Goal: Information Seeking & Learning: Check status

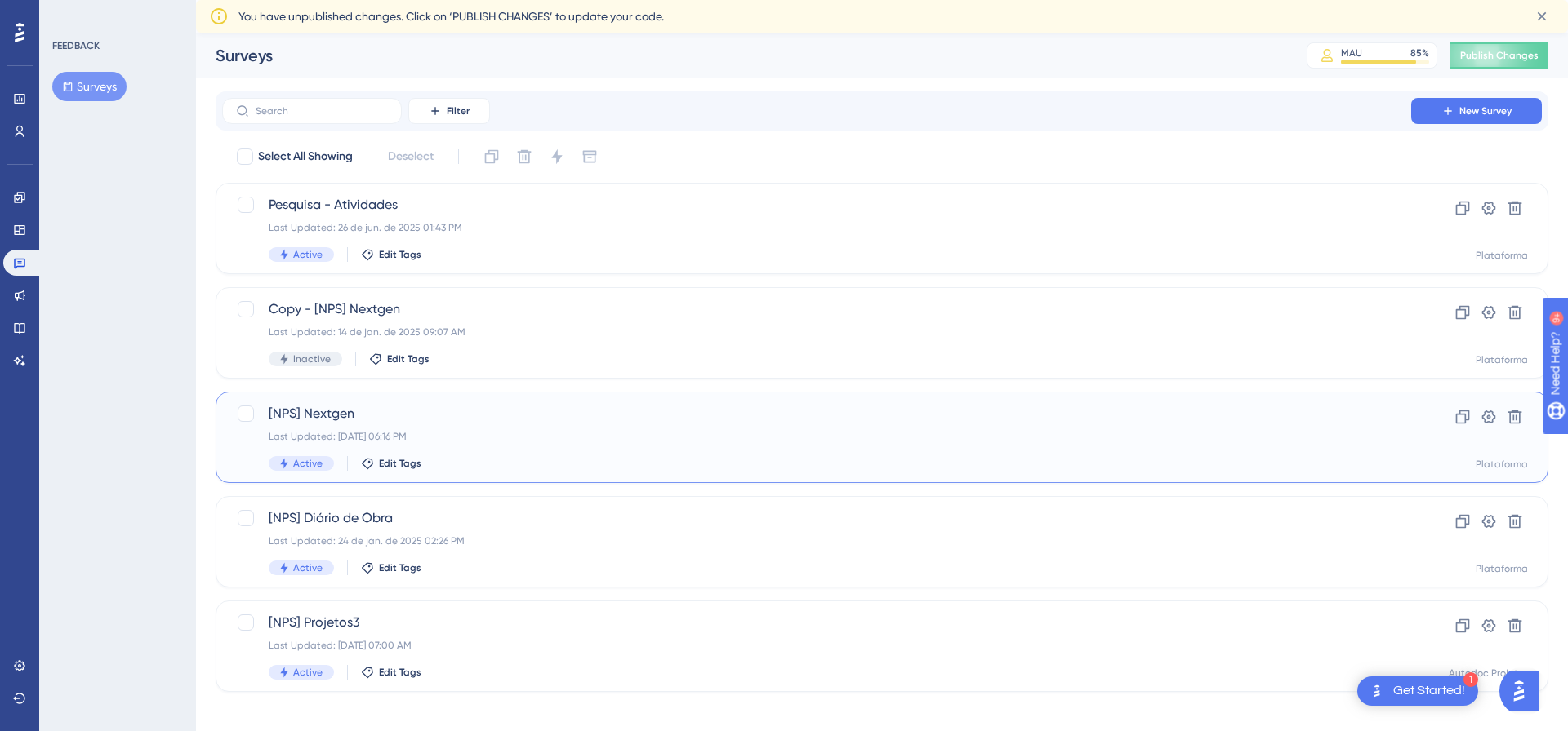
click at [358, 411] on span "[NPS] Nextgen" at bounding box center [816, 414] width 1096 height 20
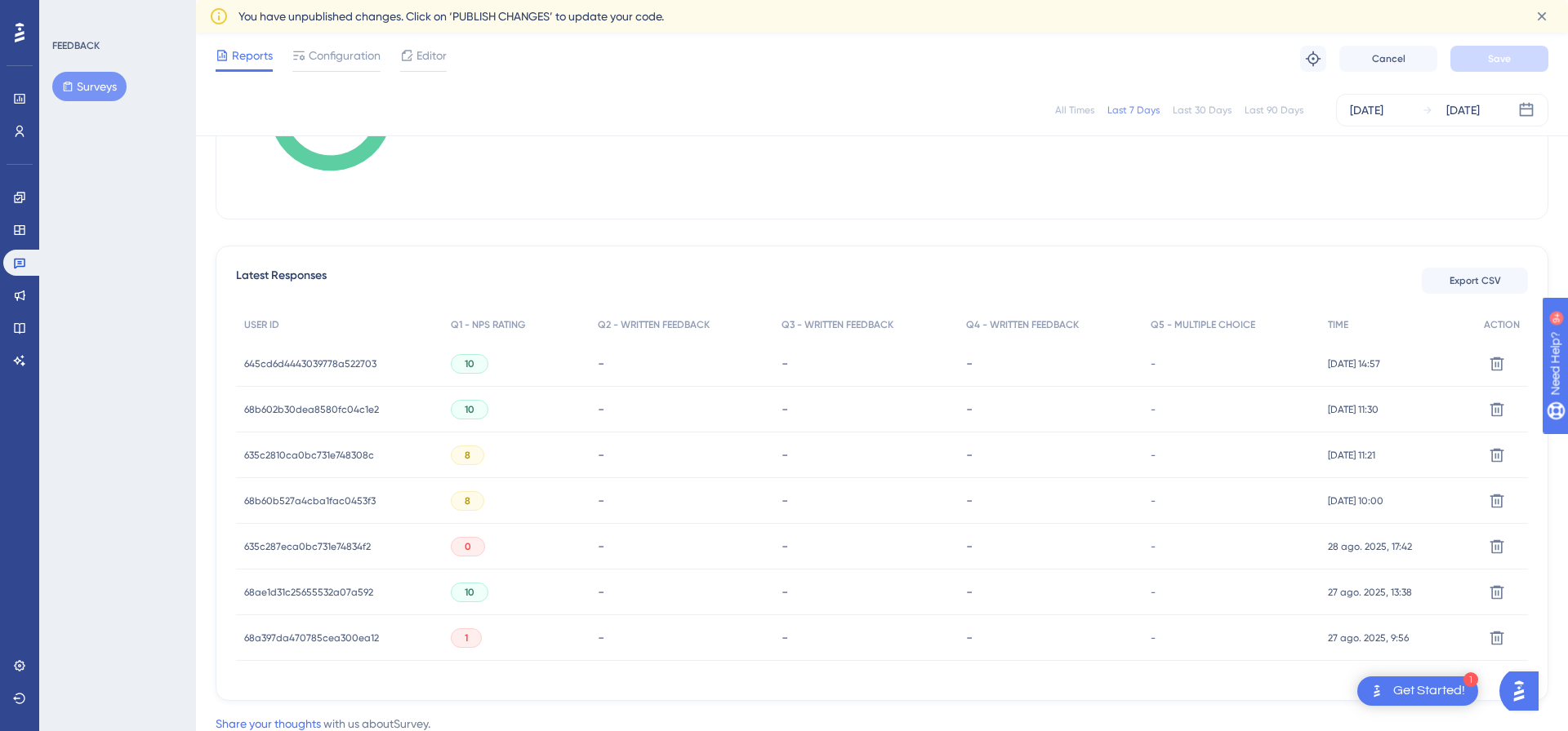
scroll to position [406, 0]
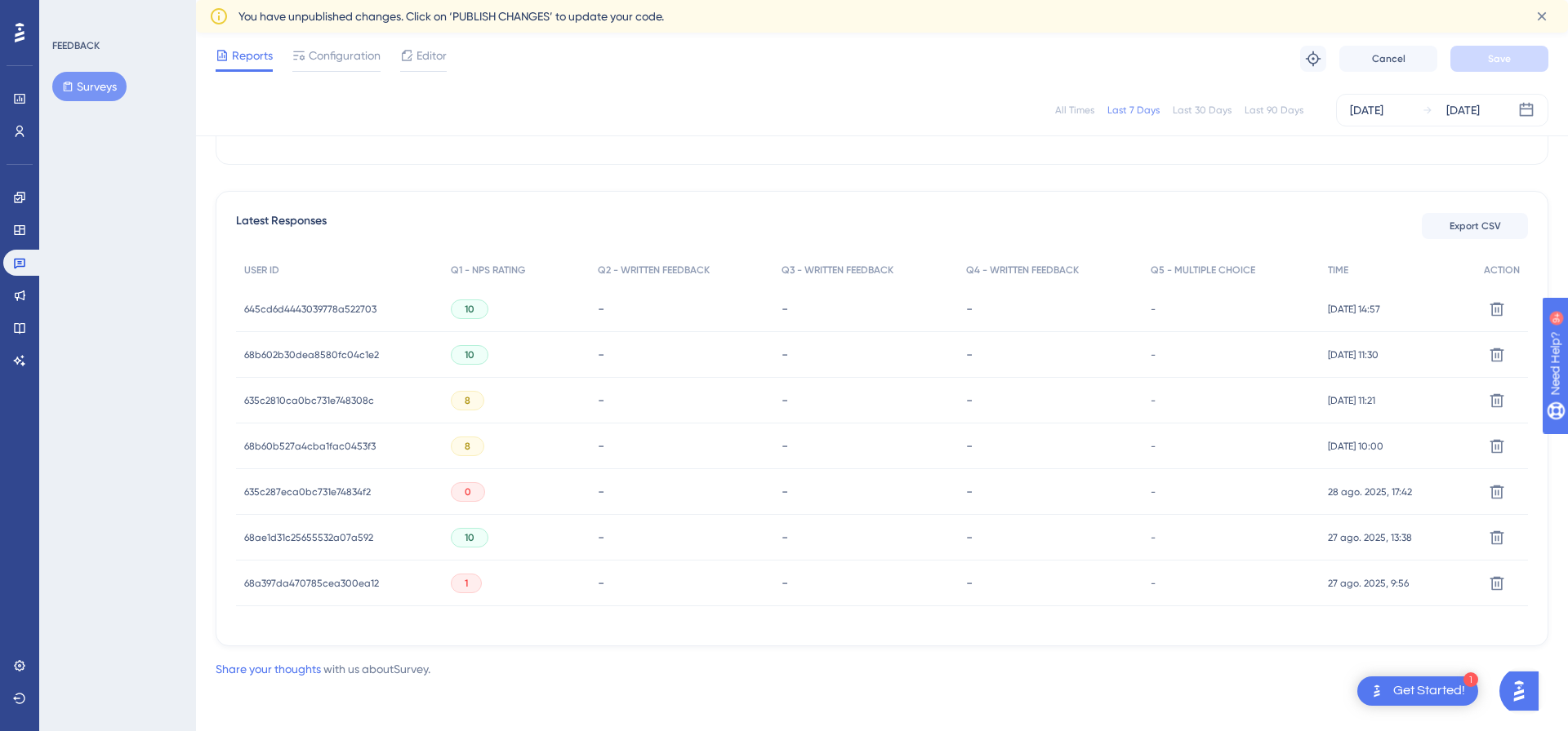
click at [331, 590] on div "68a397da470785cea300ea12 68a397da470785cea300ea12" at bounding box center [312, 583] width 135 height 46
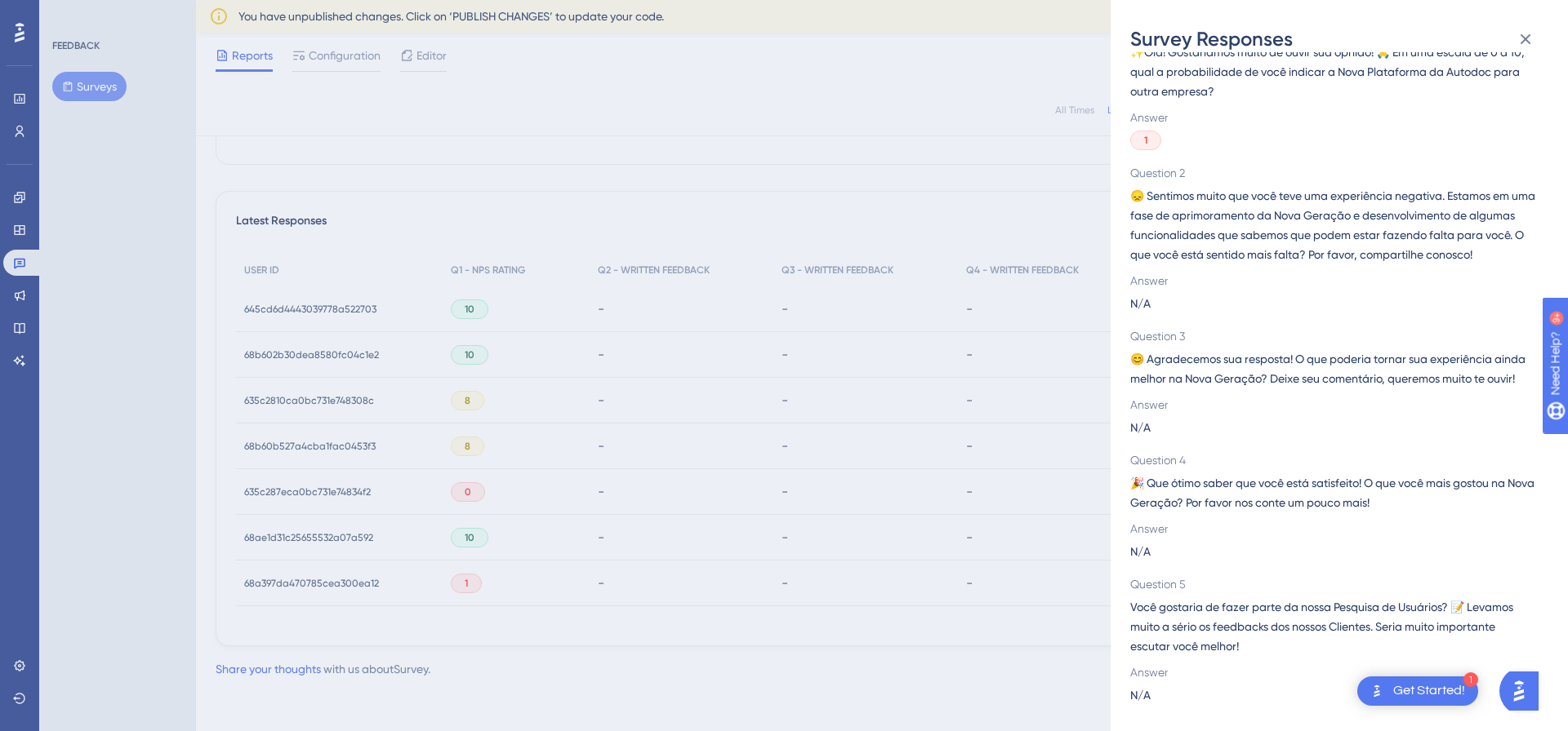
scroll to position [0, 0]
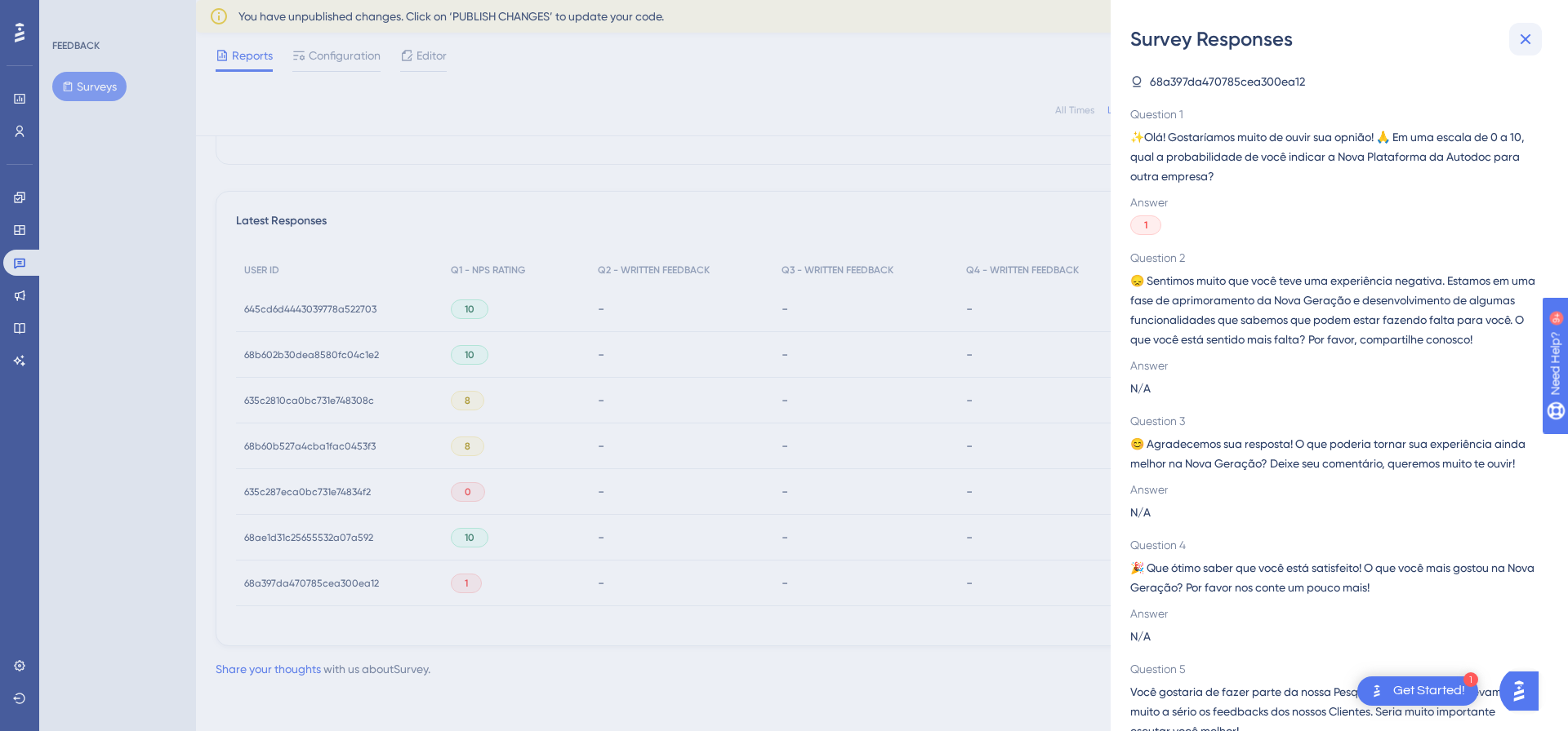
click at [1527, 33] on icon at bounding box center [1526, 40] width 20 height 20
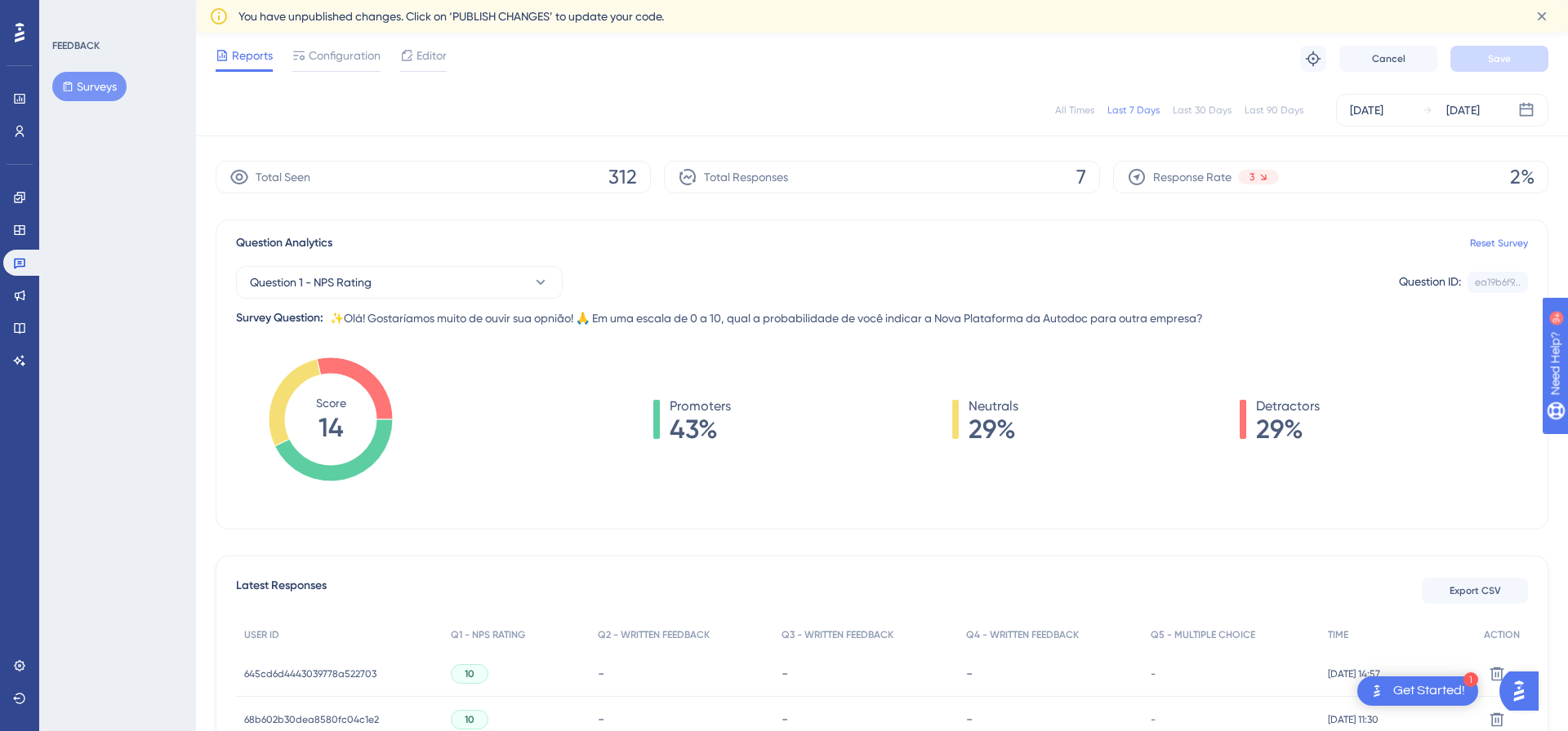
scroll to position [31, 0]
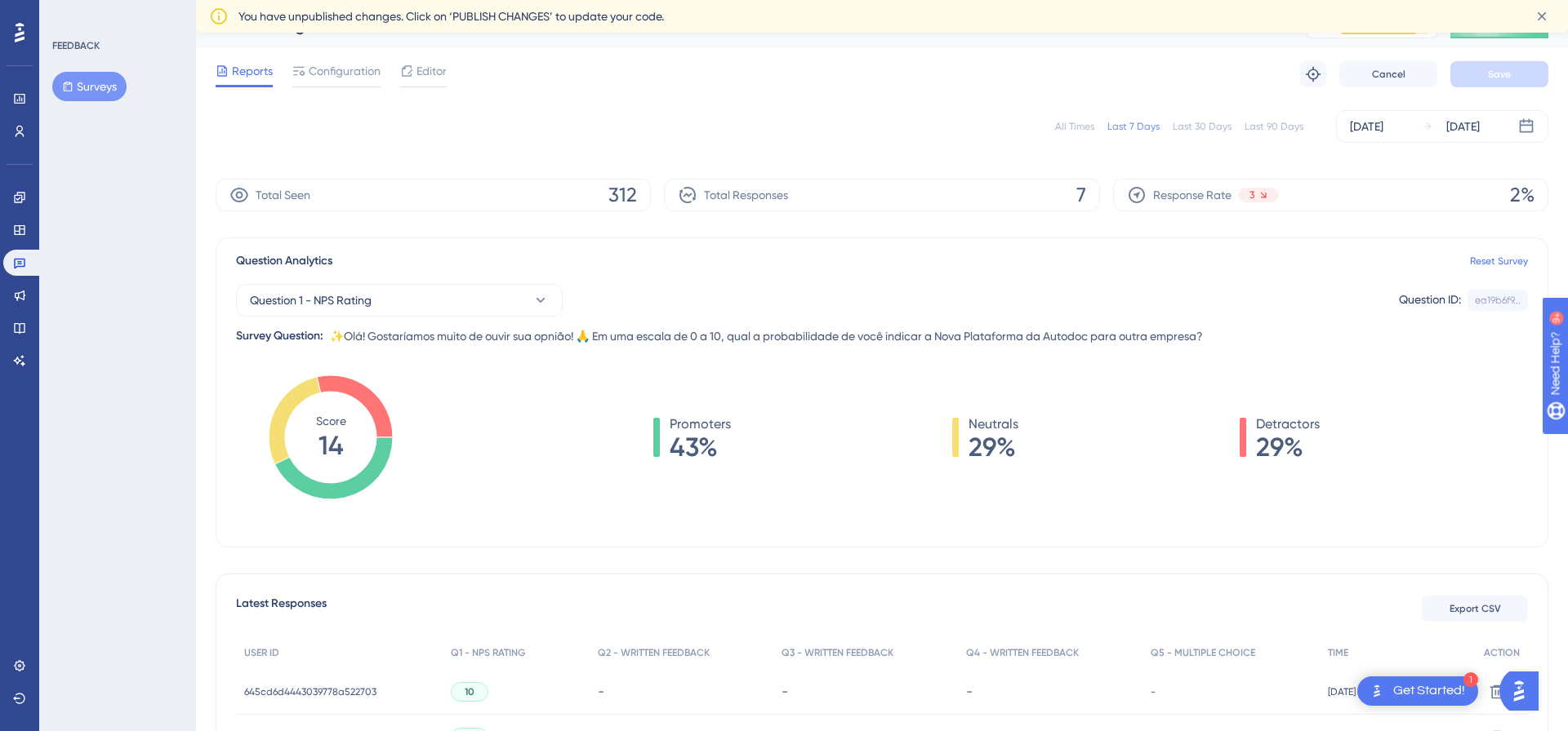
click at [711, 448] on span "43%" at bounding box center [700, 447] width 61 height 26
drag, startPoint x: 711, startPoint y: 448, endPoint x: 675, endPoint y: 418, distance: 46.9
click at [675, 418] on div "Promoters 43%" at bounding box center [700, 438] width 61 height 46
click at [675, 418] on span "Promoters" at bounding box center [700, 425] width 61 height 20
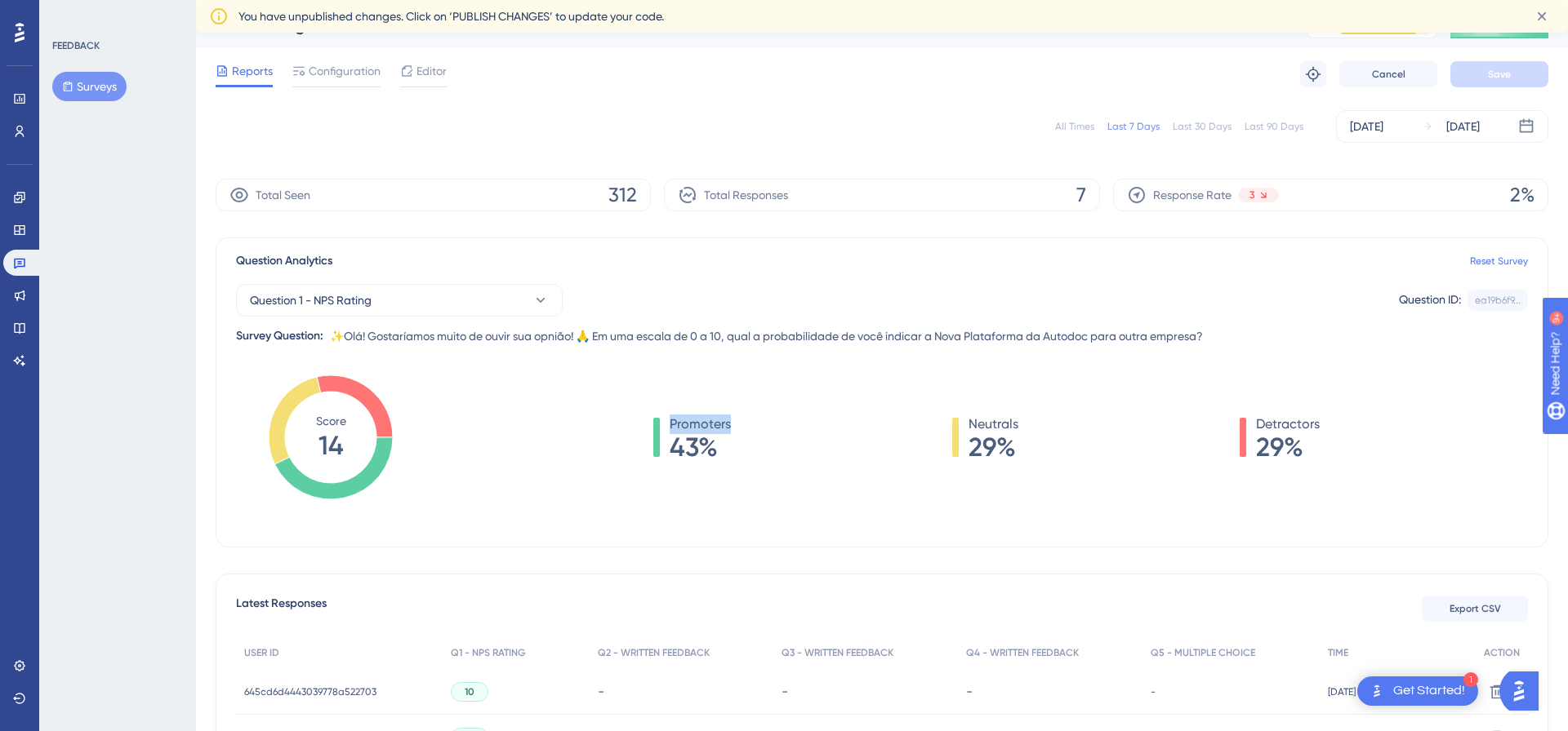
click at [675, 418] on span "Promoters" at bounding box center [700, 425] width 61 height 20
drag, startPoint x: 675, startPoint y: 418, endPoint x: 1279, endPoint y: 484, distance: 607.6
click at [1279, 484] on div "Promoters 43% Neutrals 29% Detractors 29%" at bounding box center [986, 453] width 1083 height 163
click at [1303, 453] on span "29%" at bounding box center [1287, 447] width 64 height 26
drag, startPoint x: 1303, startPoint y: 453, endPoint x: 551, endPoint y: 479, distance: 752.4
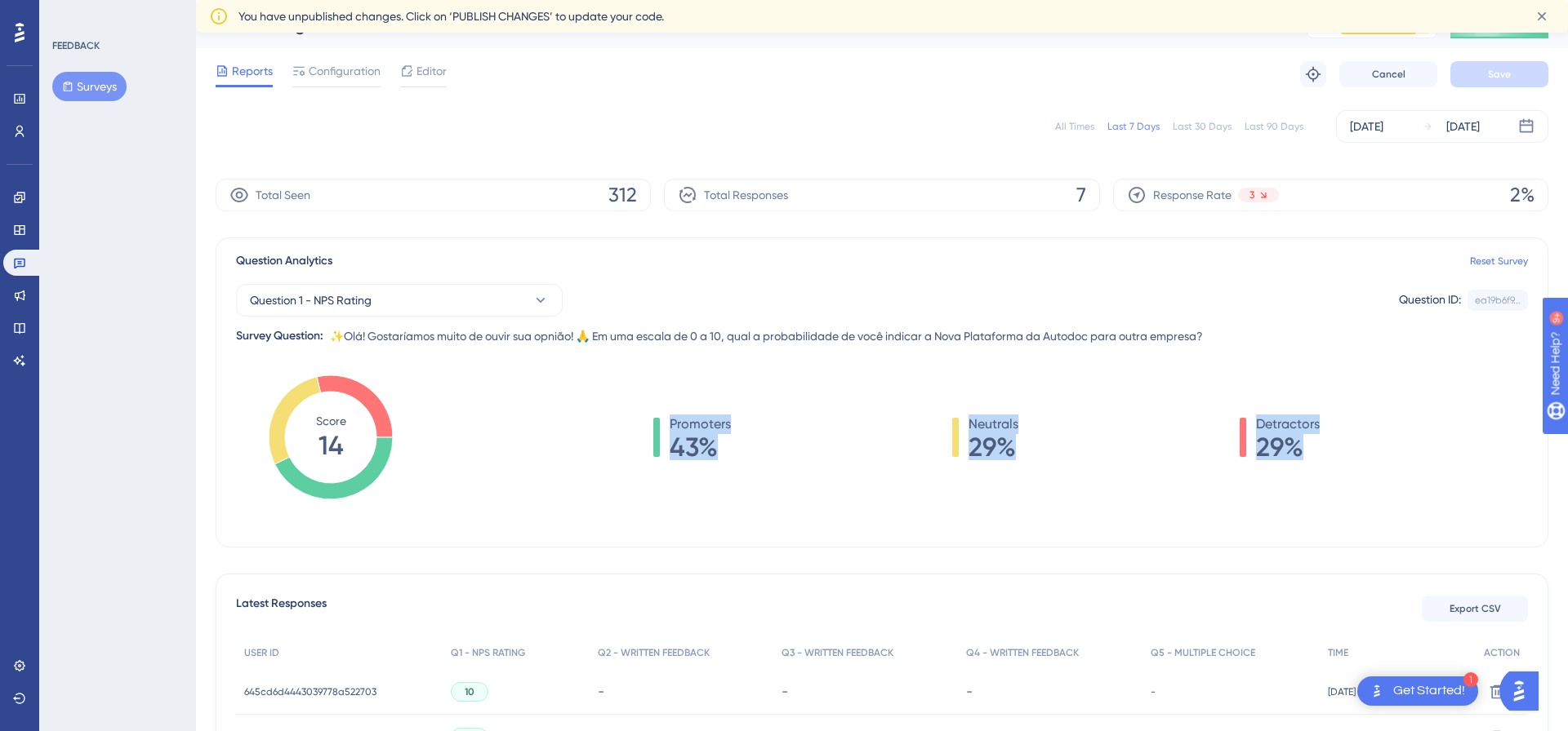
click at [551, 479] on div "Promoters 43% Neutrals 29% Detractors 29%" at bounding box center [986, 453] width 1083 height 163
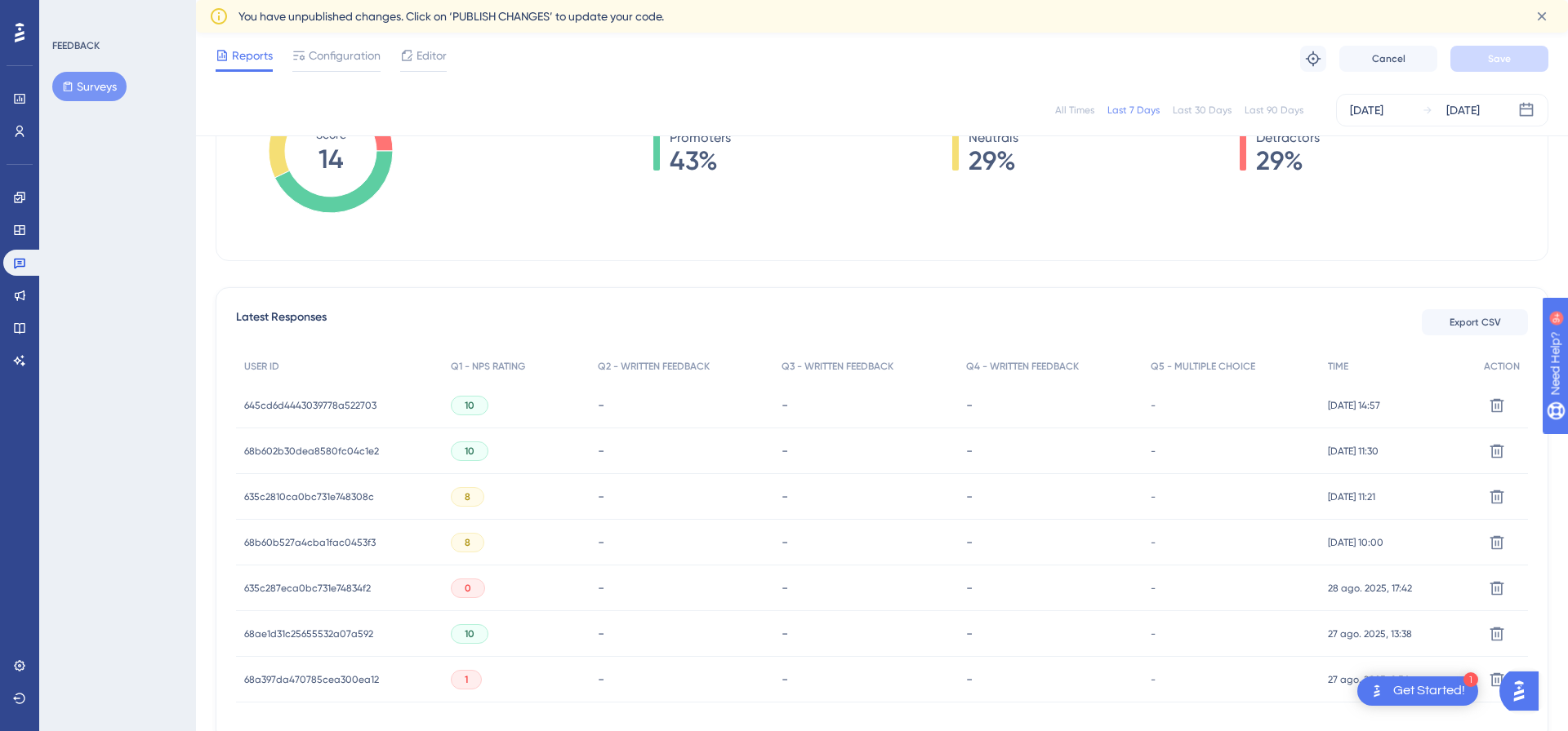
scroll to position [406, 0]
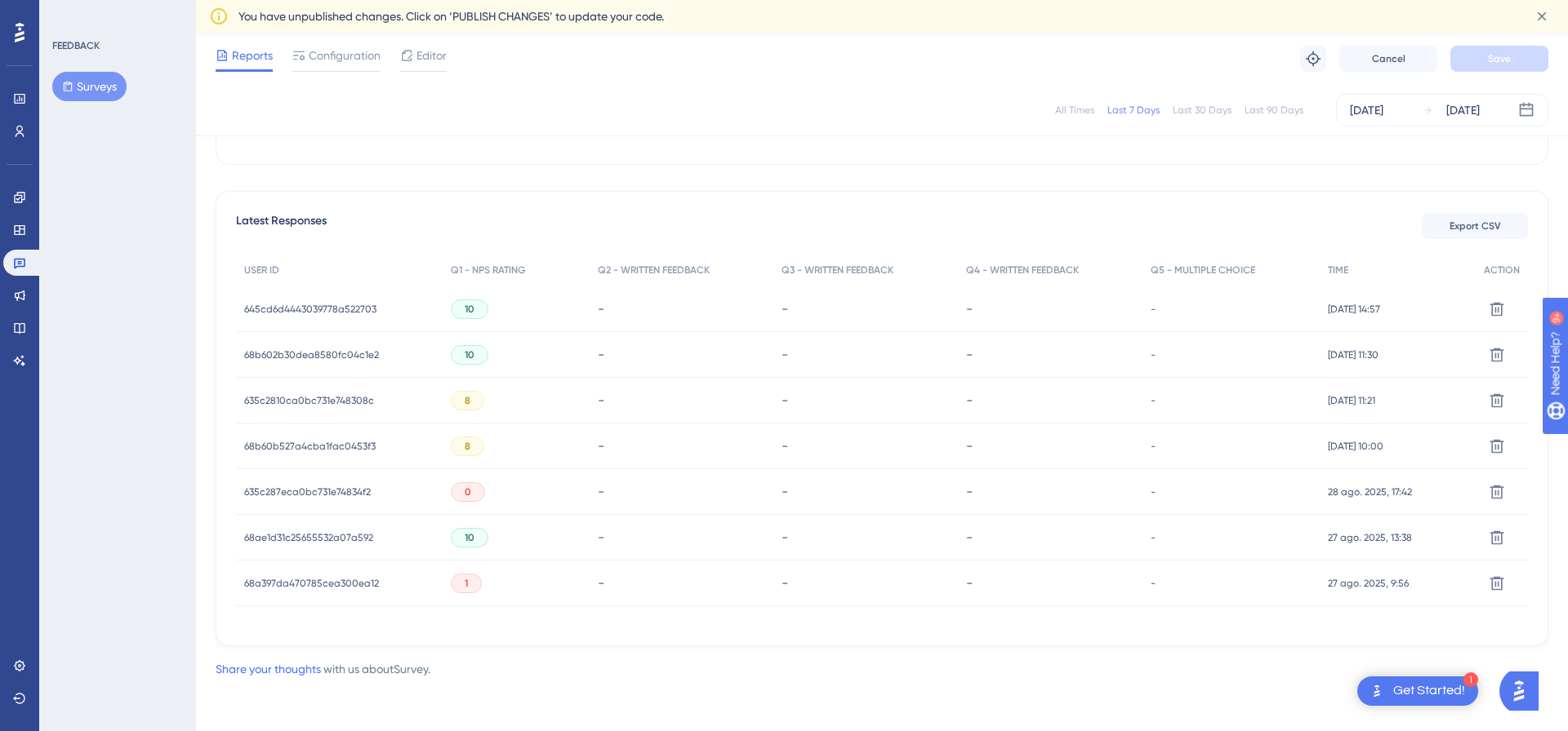
click at [264, 489] on span "635c287eca0bc731e74834f2" at bounding box center [307, 492] width 127 height 14
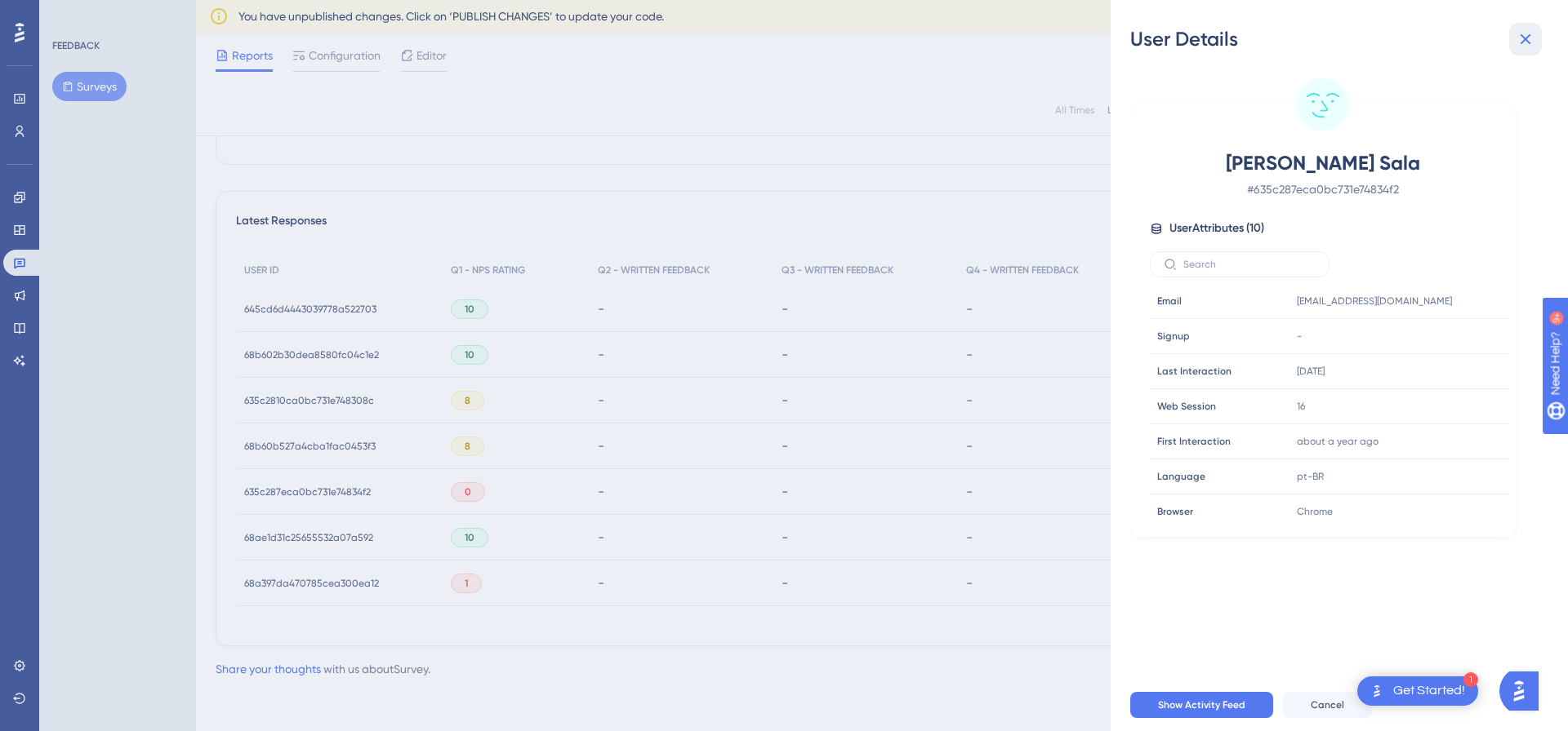
click at [1526, 41] on icon at bounding box center [1526, 40] width 11 height 11
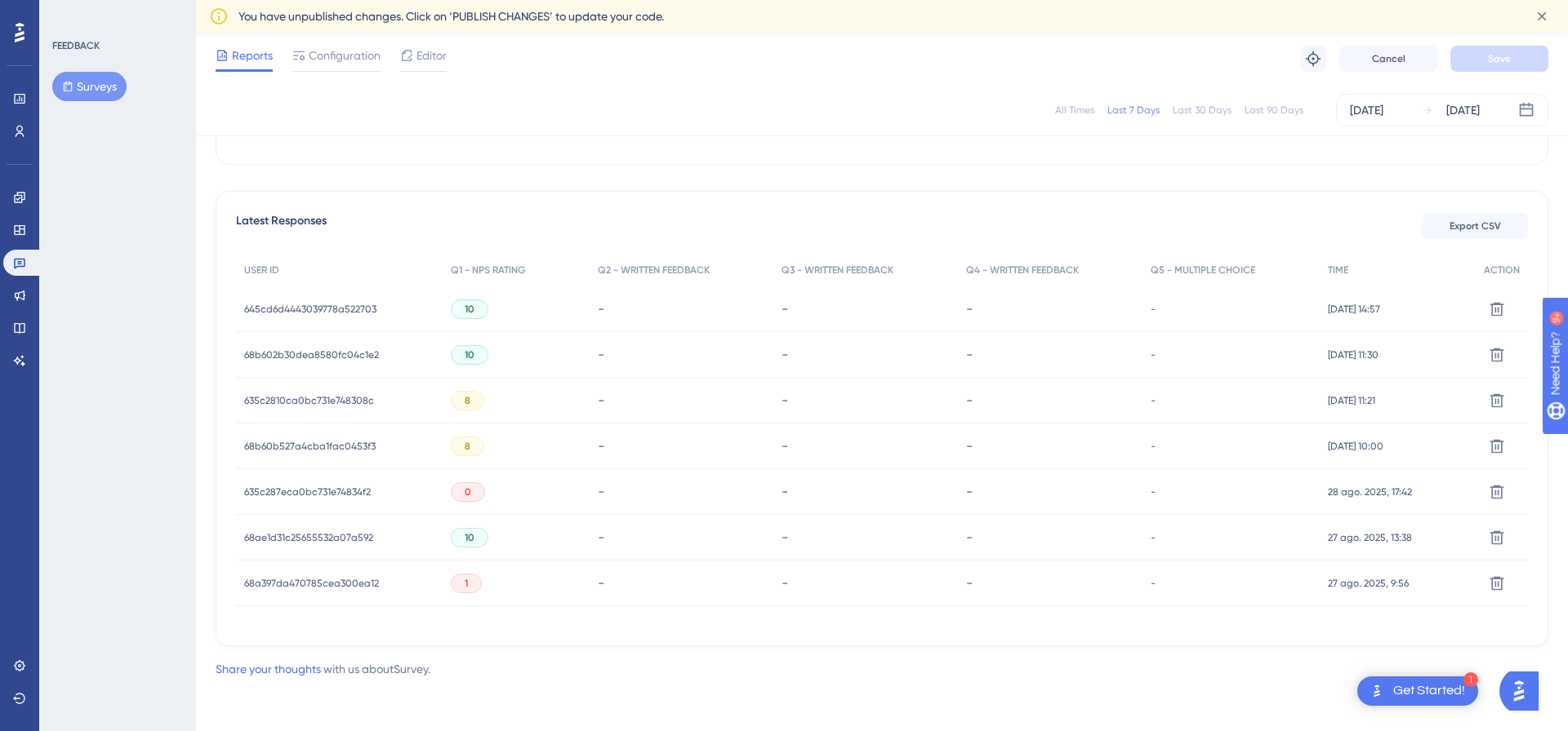
click at [349, 577] on span "68a397da470785cea300ea12" at bounding box center [312, 583] width 135 height 14
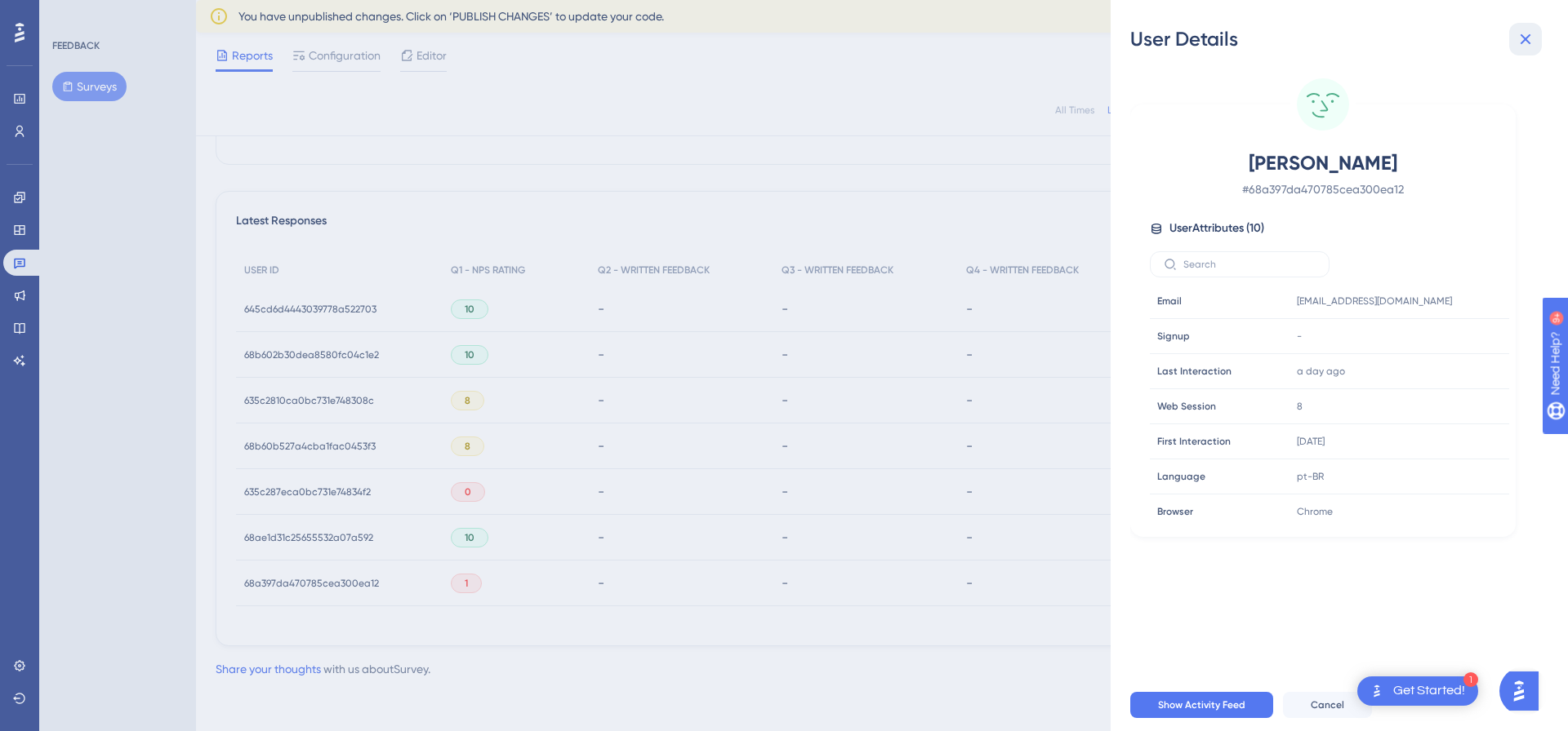
click at [1531, 45] on icon at bounding box center [1526, 40] width 20 height 20
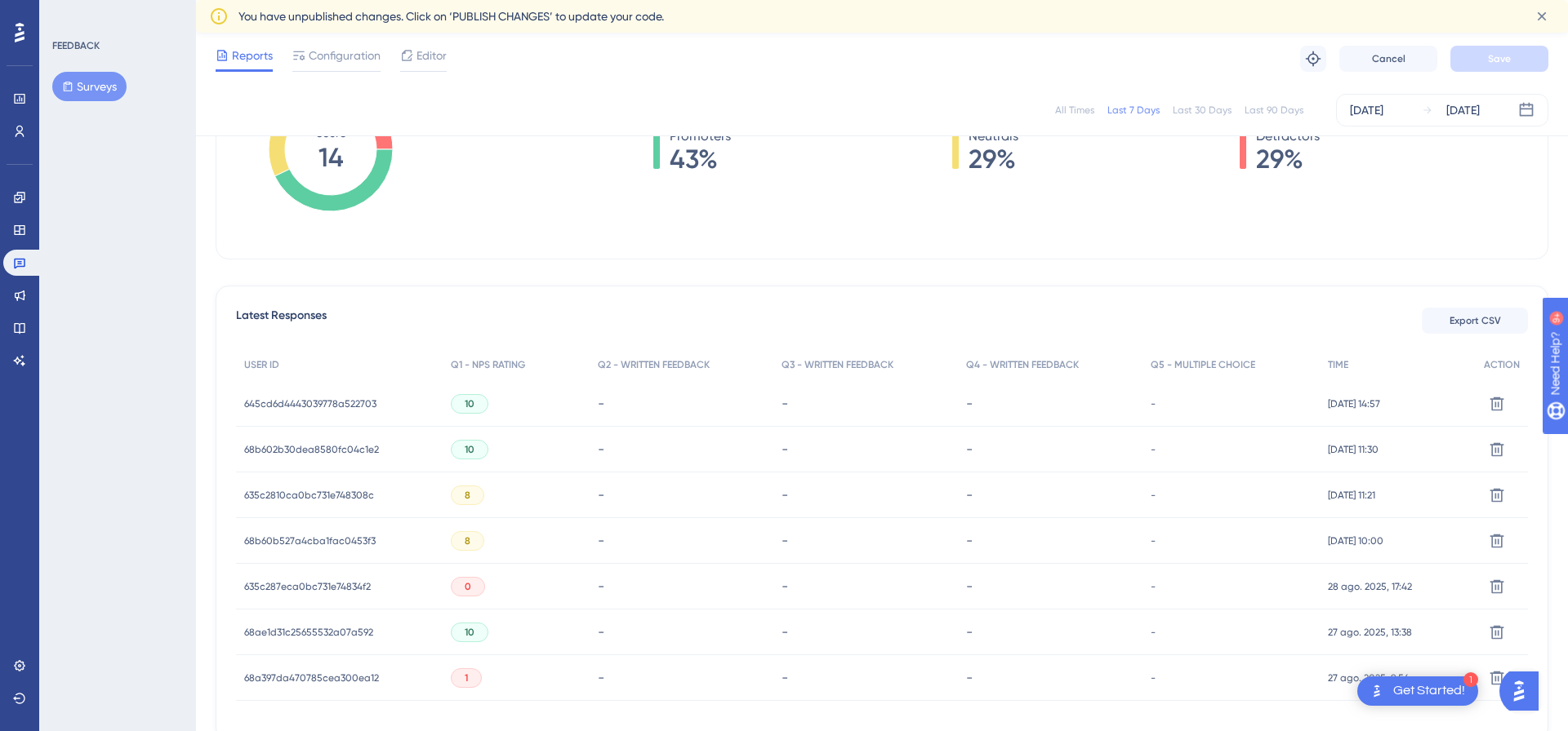
scroll to position [342, 0]
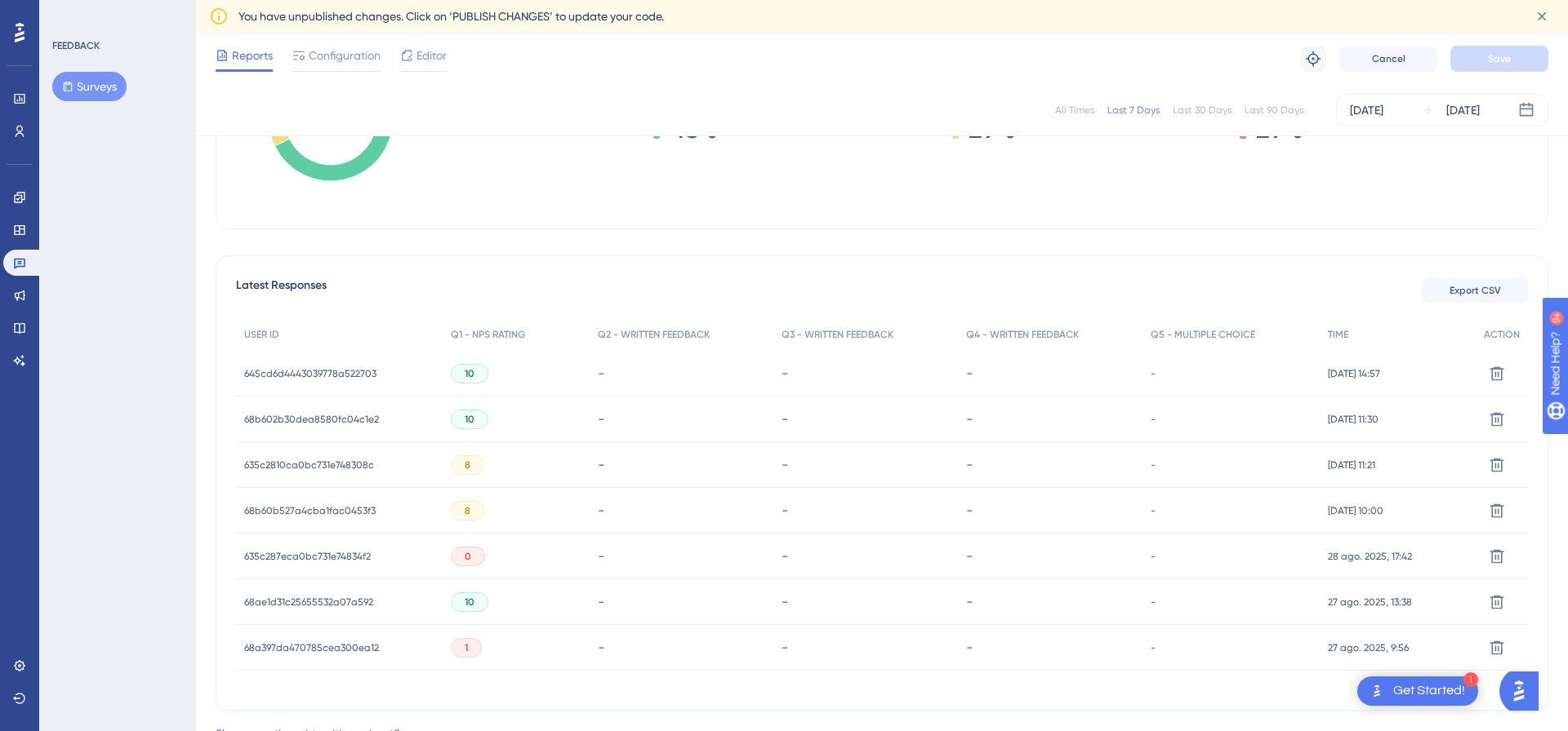
click at [325, 415] on span "68b602b30dea8580fc04c1e2" at bounding box center [312, 420] width 135 height 14
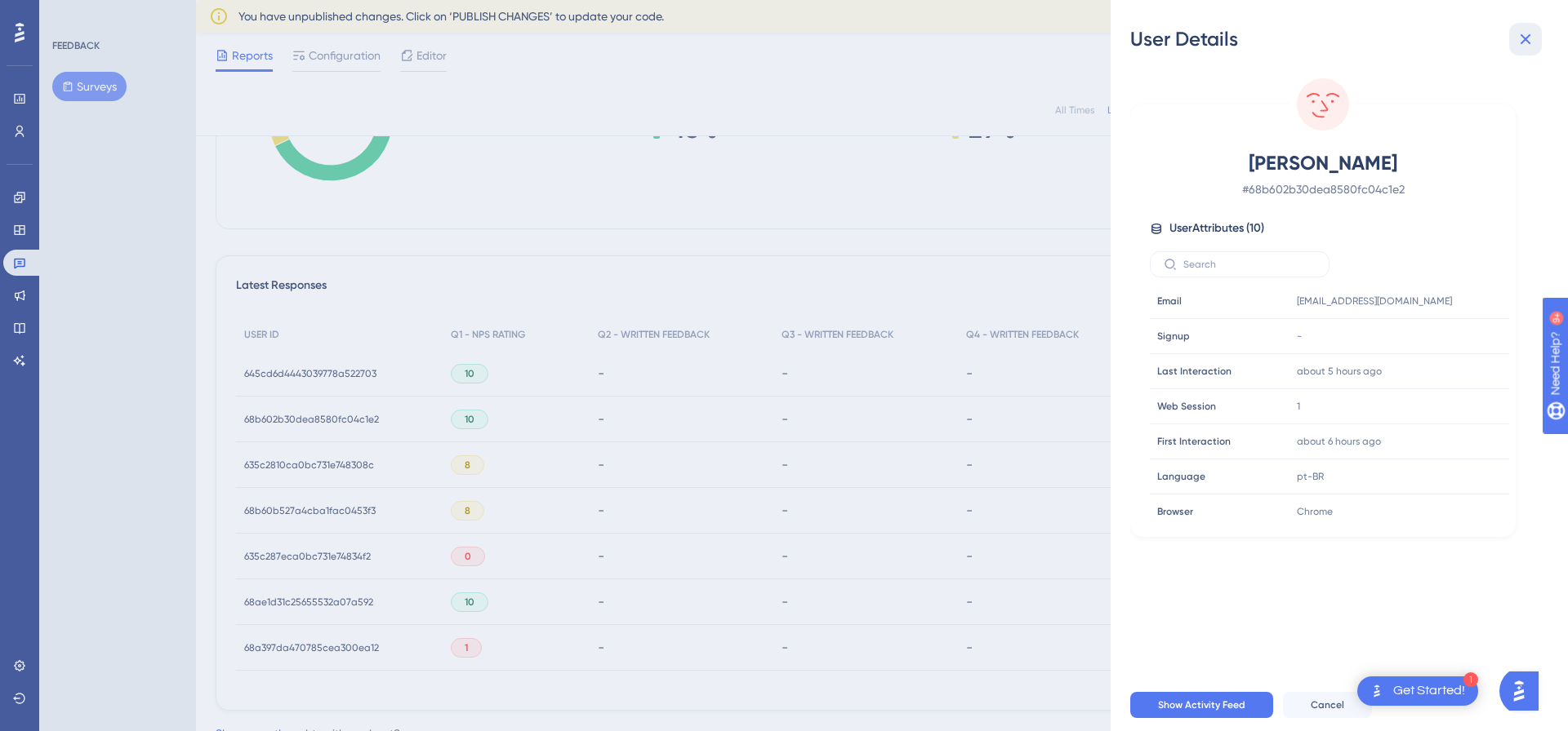
click at [1530, 32] on icon at bounding box center [1526, 40] width 20 height 20
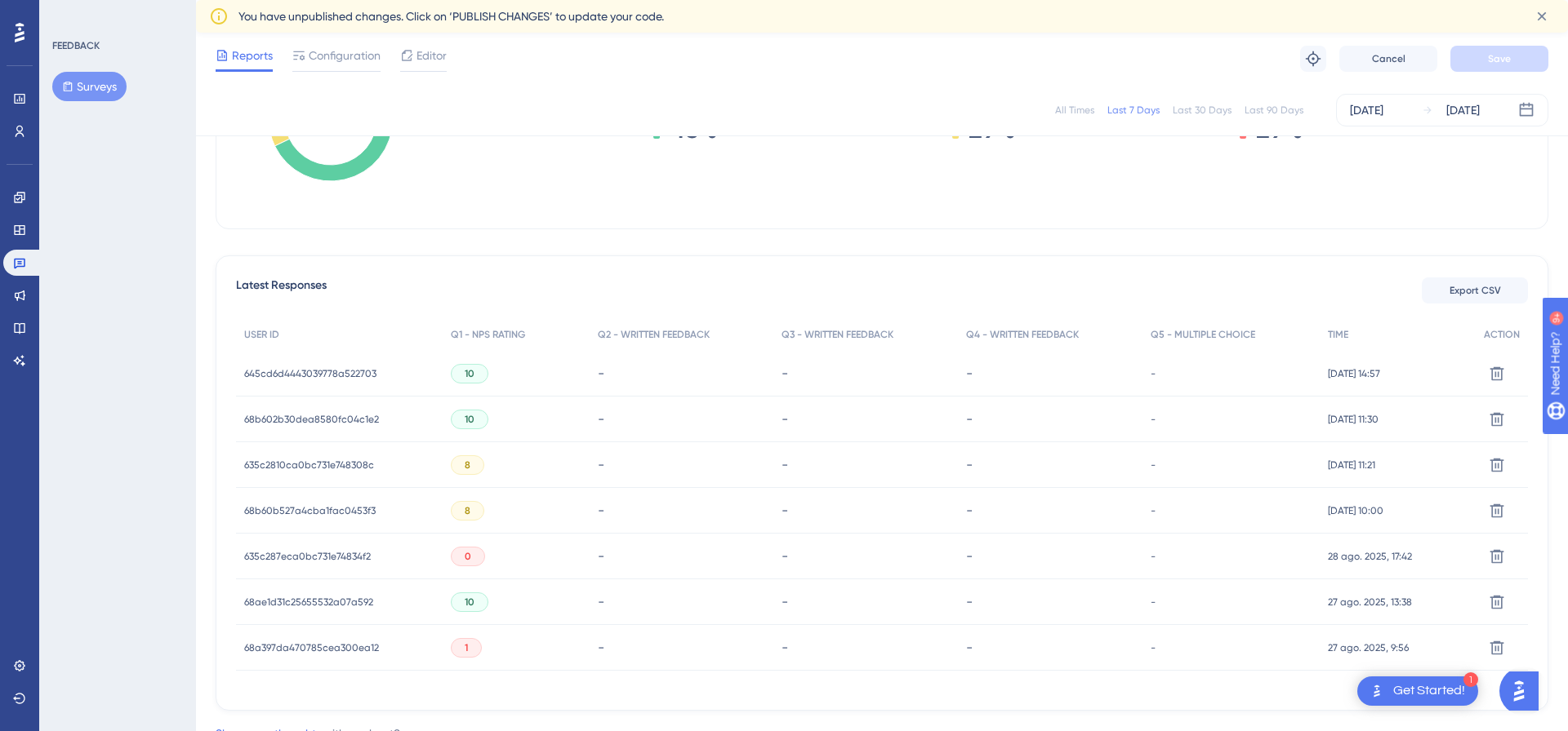
click at [273, 384] on div "645cd6d4443039778a522703 645cd6d4443039778a522703" at bounding box center [310, 374] width 132 height 46
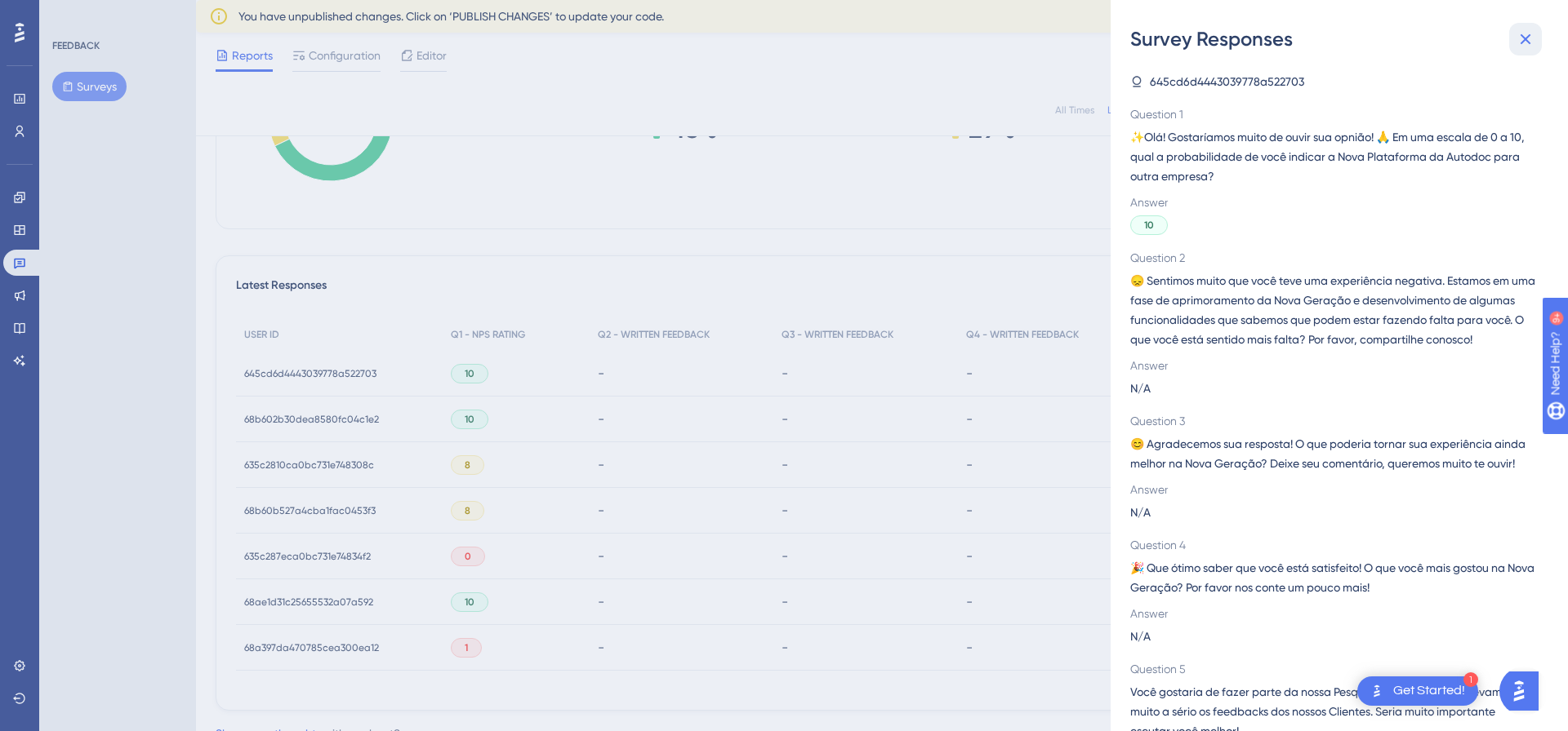
click at [1533, 43] on icon at bounding box center [1526, 40] width 20 height 20
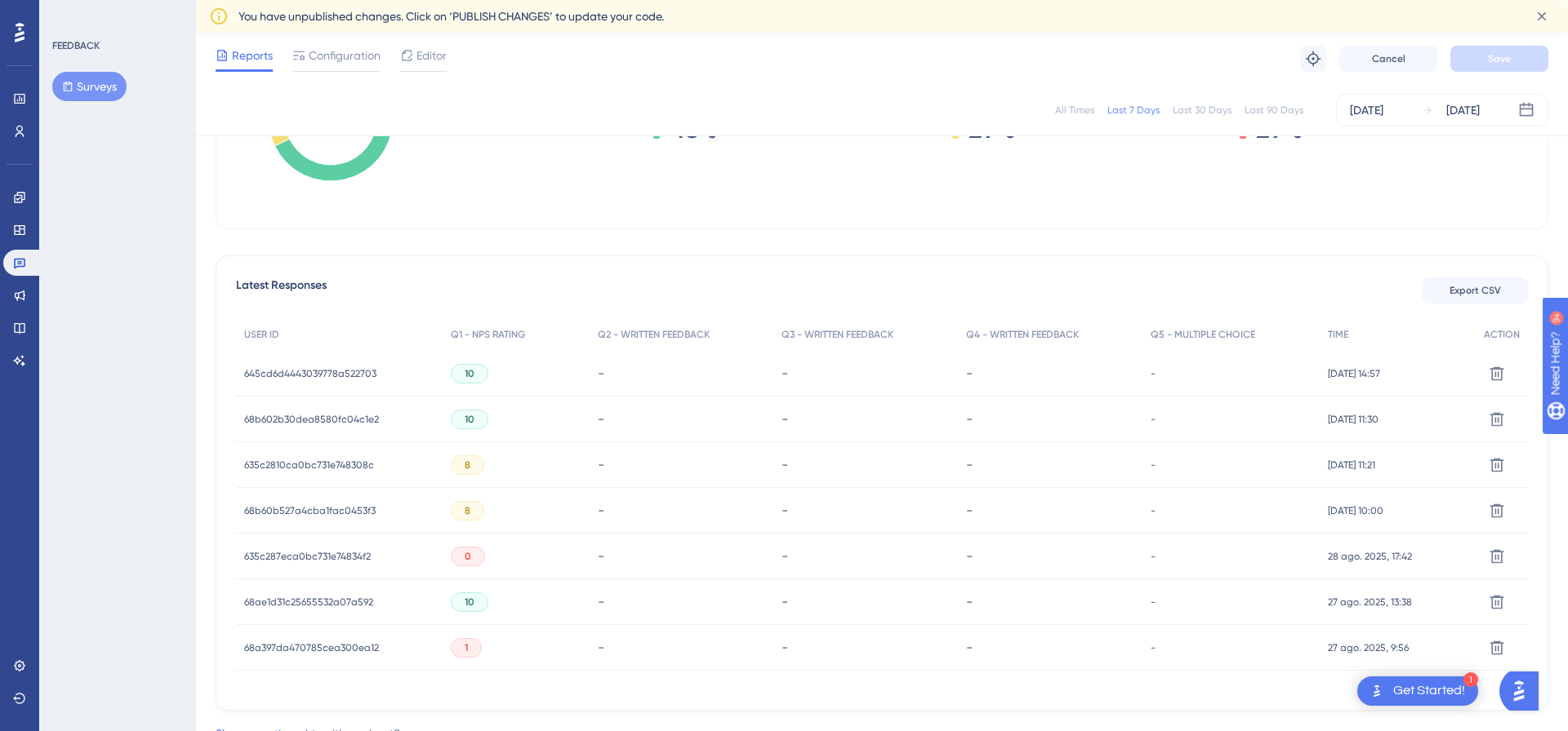
click at [283, 371] on span "645cd6d4443039778a522703" at bounding box center [310, 374] width 132 height 14
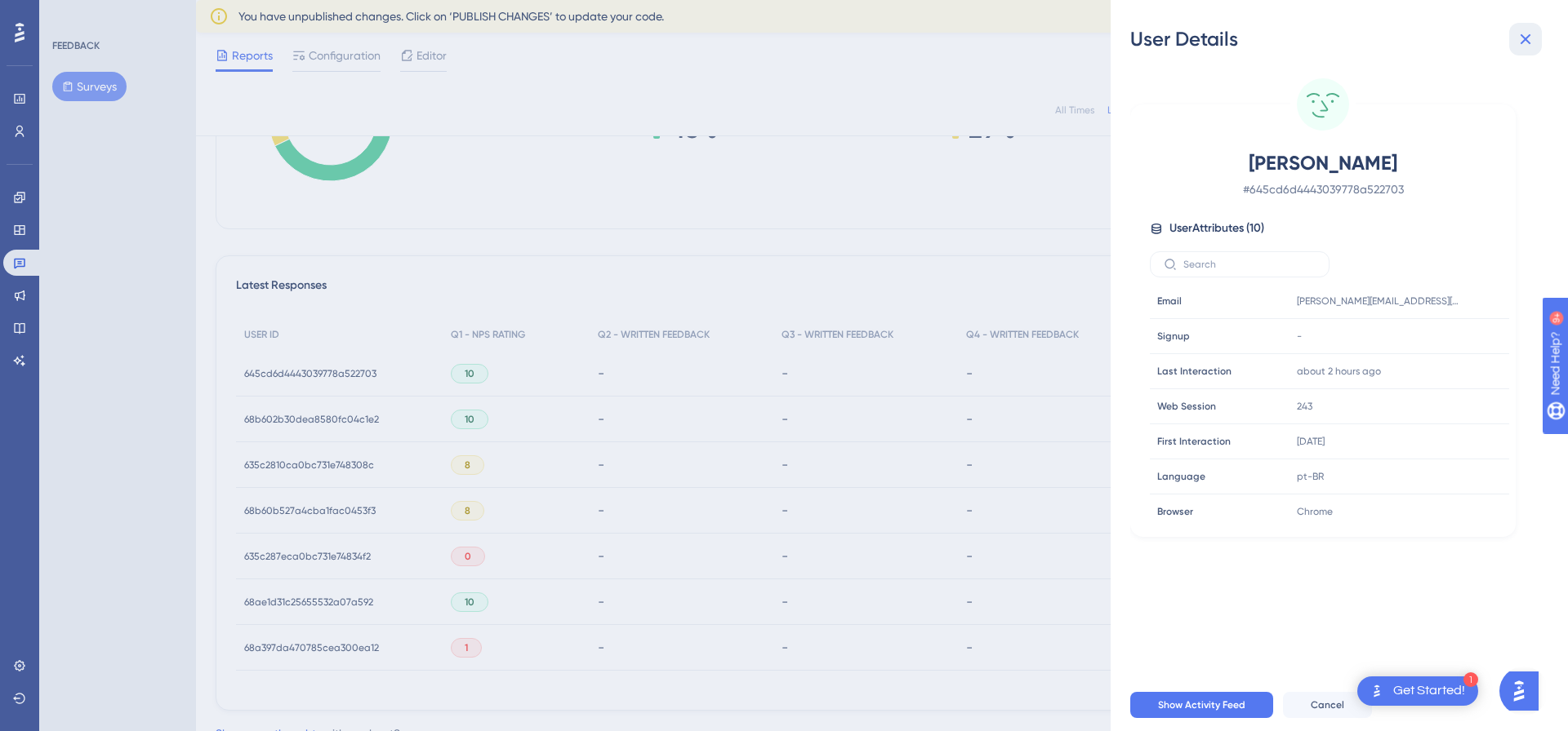
click at [1536, 41] on button at bounding box center [1525, 39] width 32 height 32
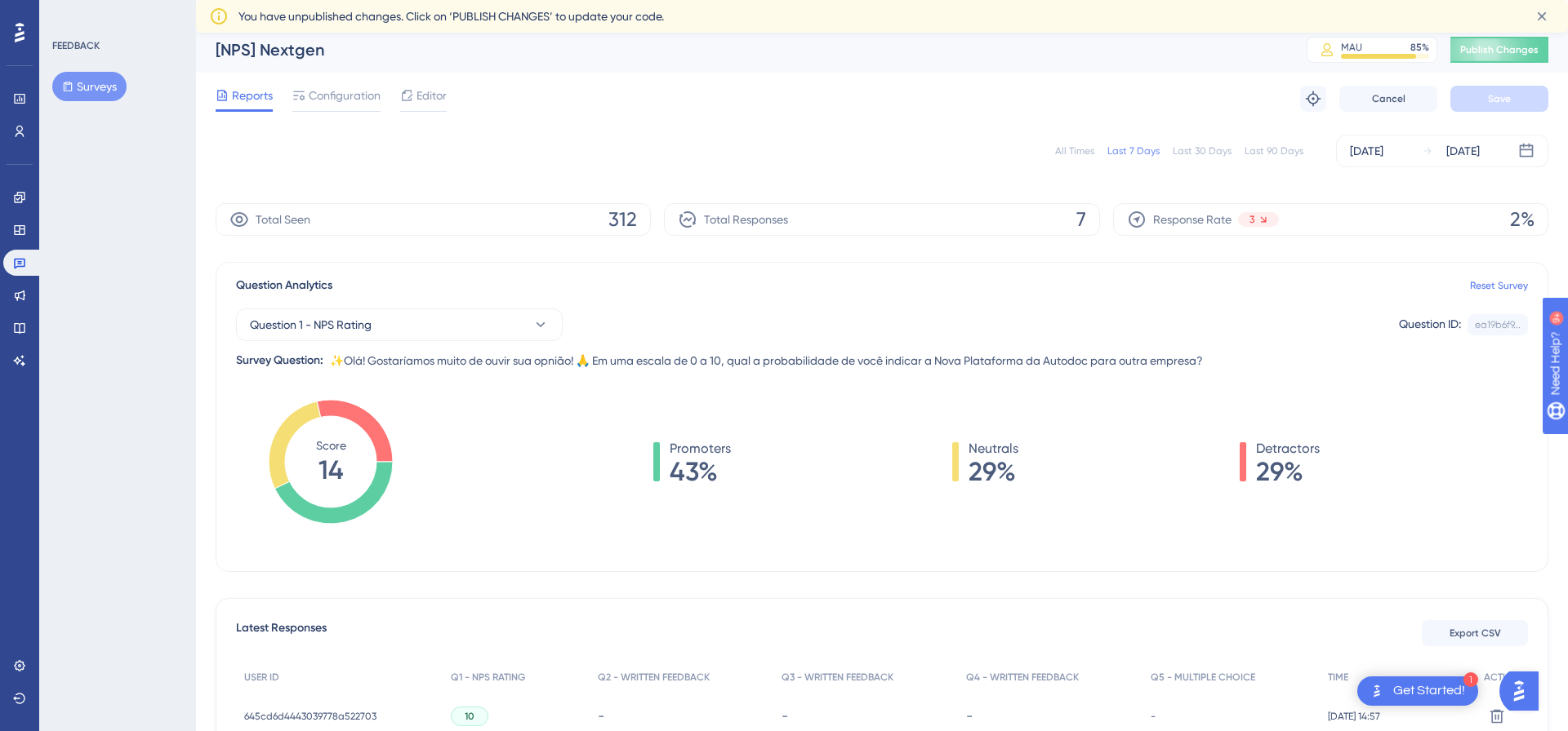
scroll to position [0, 0]
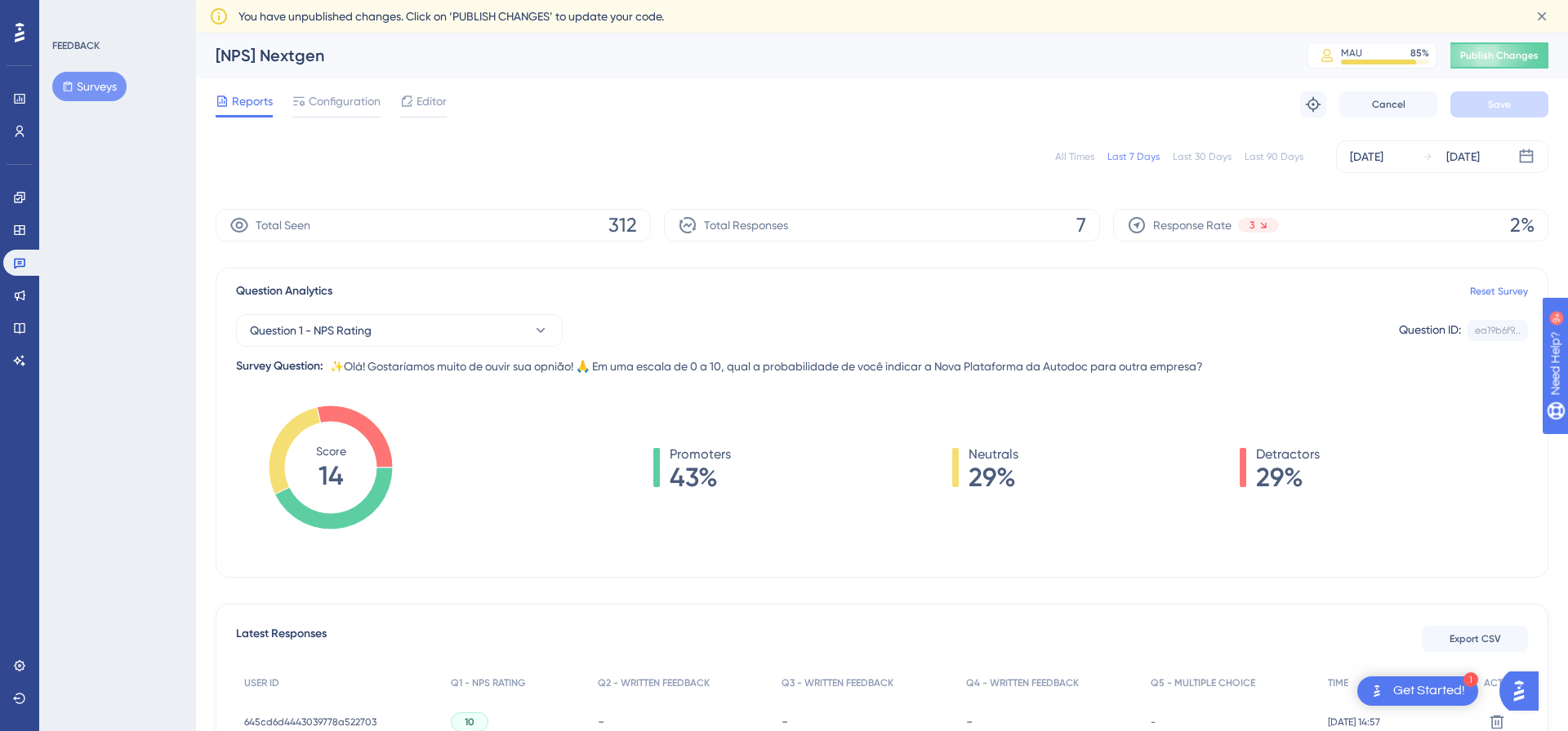
click at [1196, 154] on div "Last 30 Days" at bounding box center [1201, 157] width 59 height 14
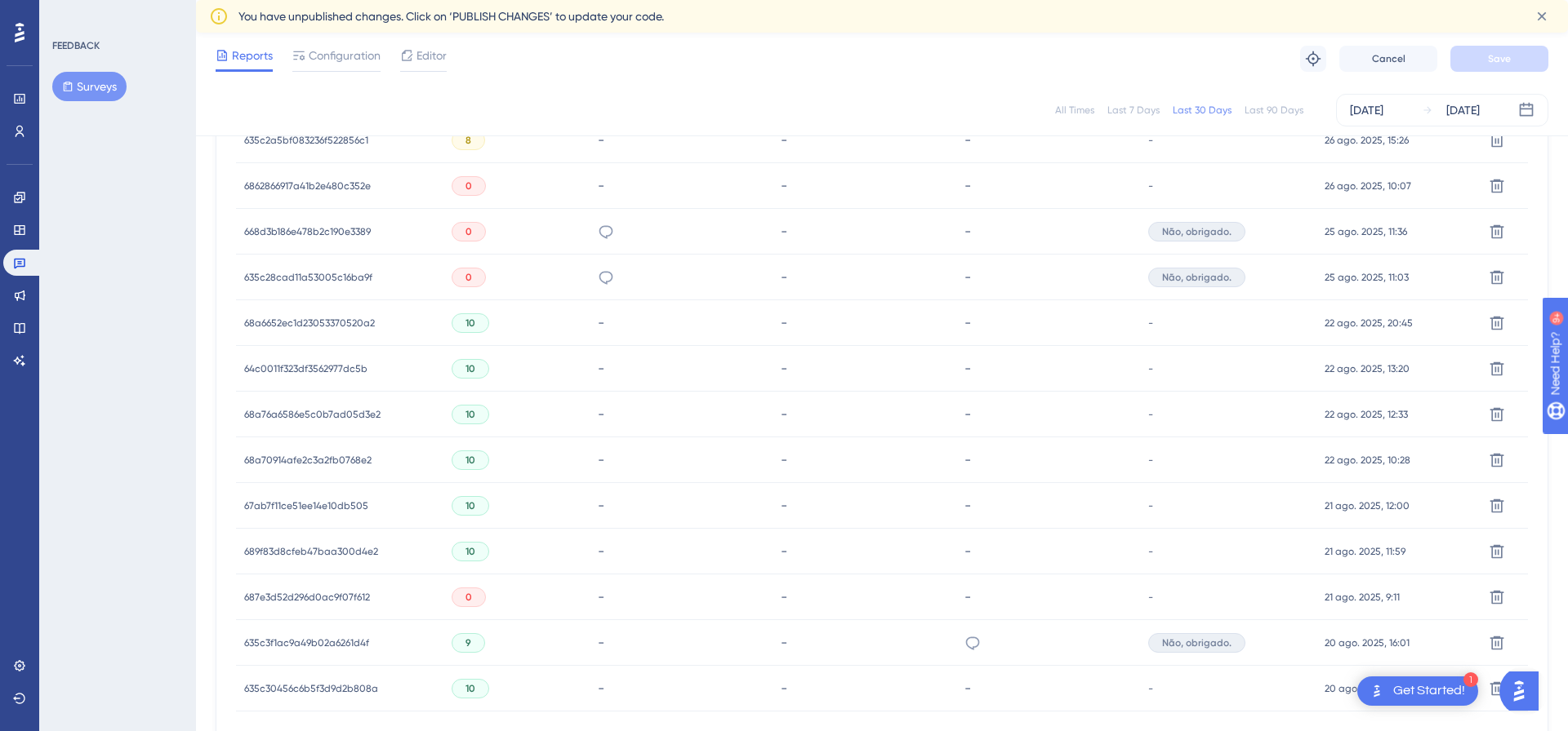
scroll to position [898, 0]
click at [306, 280] on span "635c28cad11a53005c16ba9f" at bounding box center [308, 275] width 128 height 14
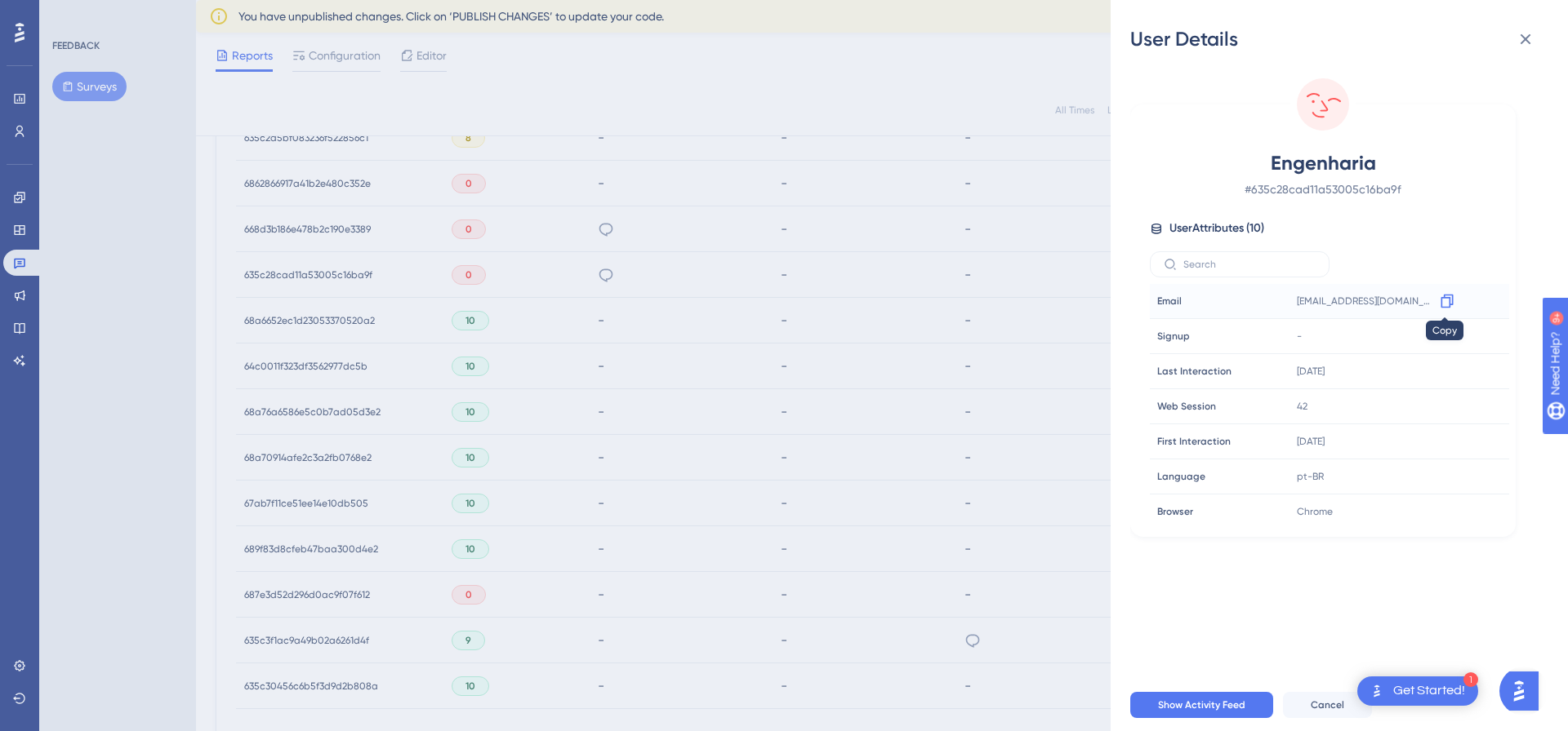
click at [1440, 300] on icon at bounding box center [1446, 301] width 16 height 16
click at [1036, 284] on div "User Details Engenharia # 635c28cad11a53005c16ba9f User Attributes ( 10 ) Email…" at bounding box center [784, 366] width 1568 height 731
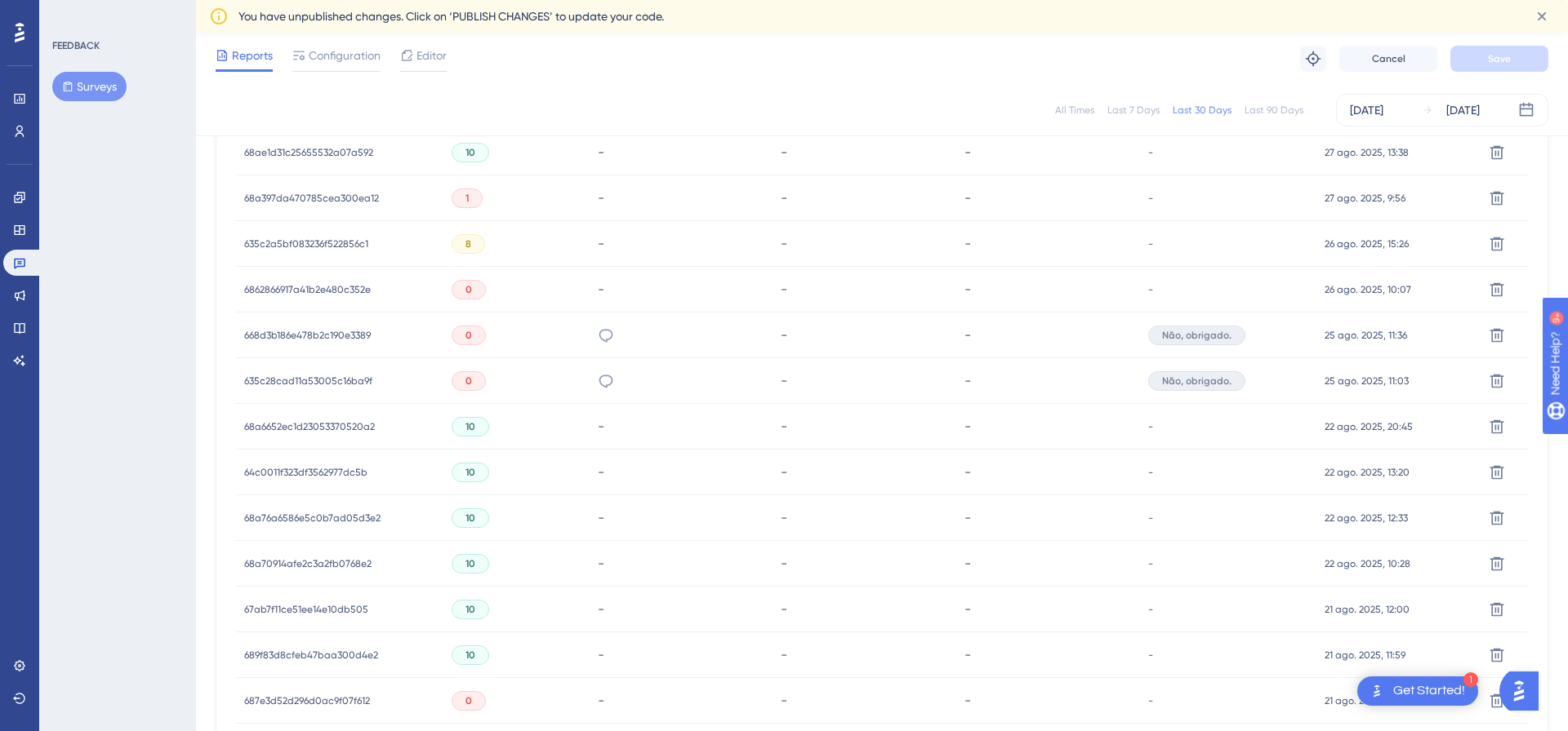
scroll to position [789, 0]
click at [336, 284] on div "6862866917a41b2e480c352e 6862866917a41b2e480c352e" at bounding box center [307, 293] width 127 height 46
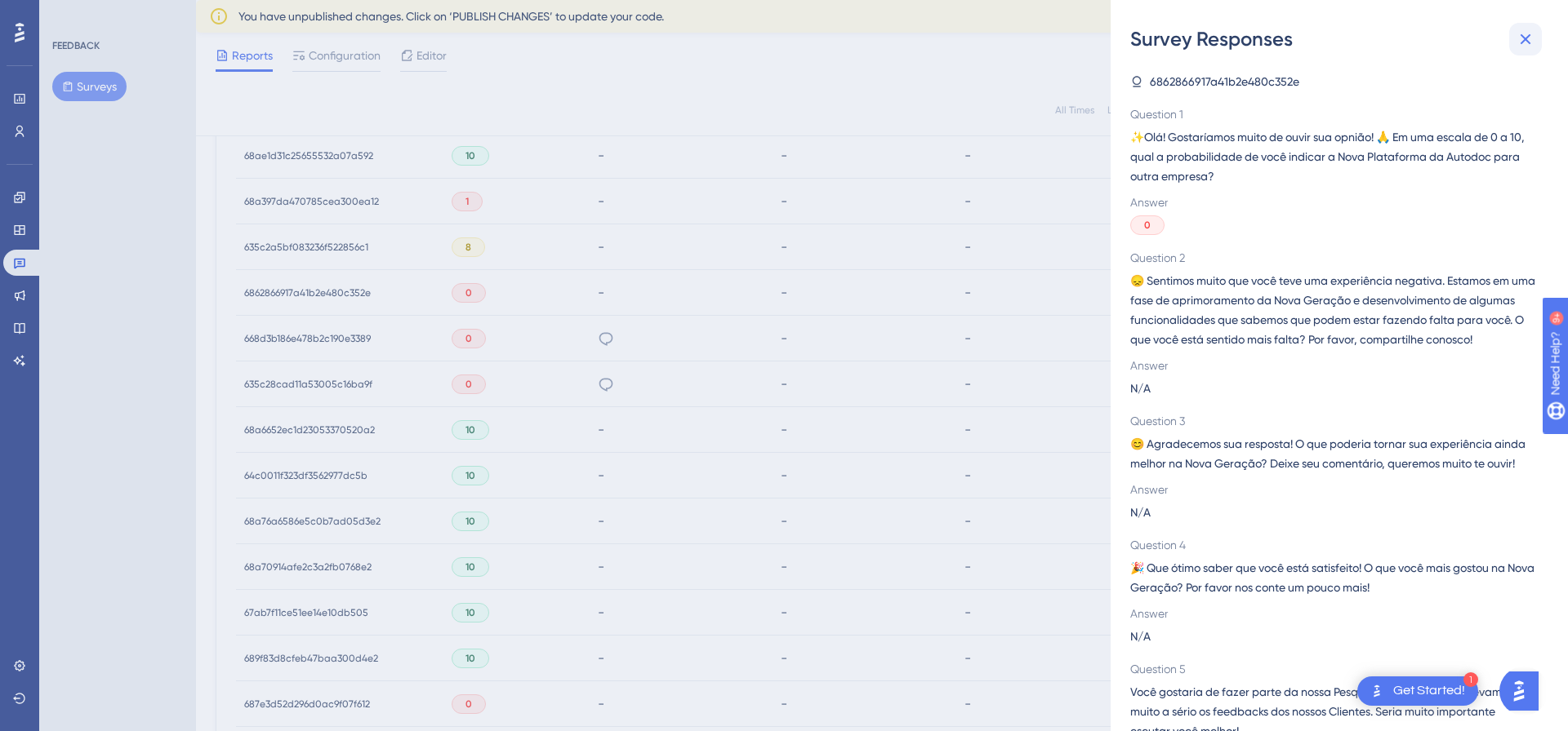
click at [1523, 32] on icon at bounding box center [1526, 40] width 20 height 20
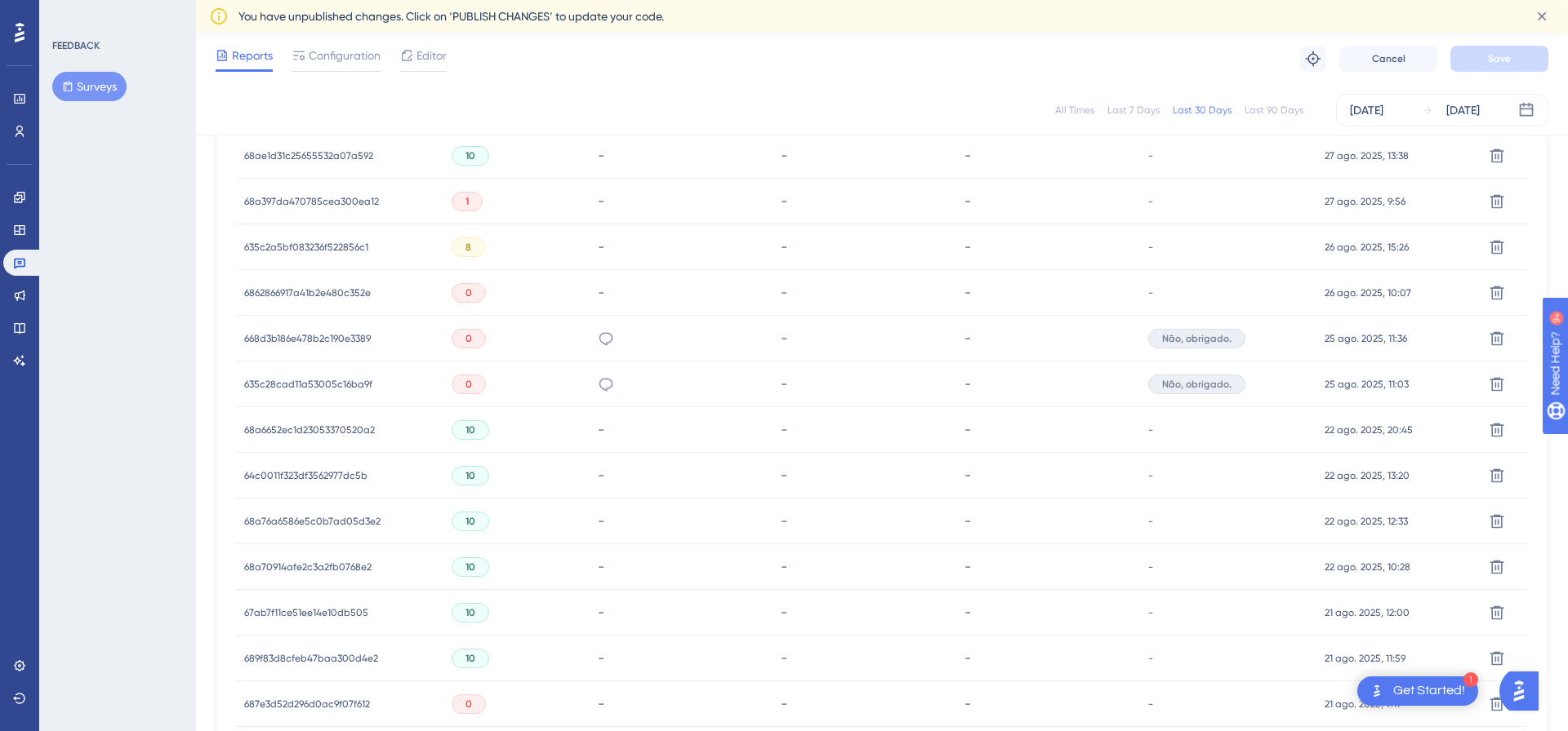
click at [296, 291] on span "6862866917a41b2e480c352e" at bounding box center [307, 293] width 127 height 14
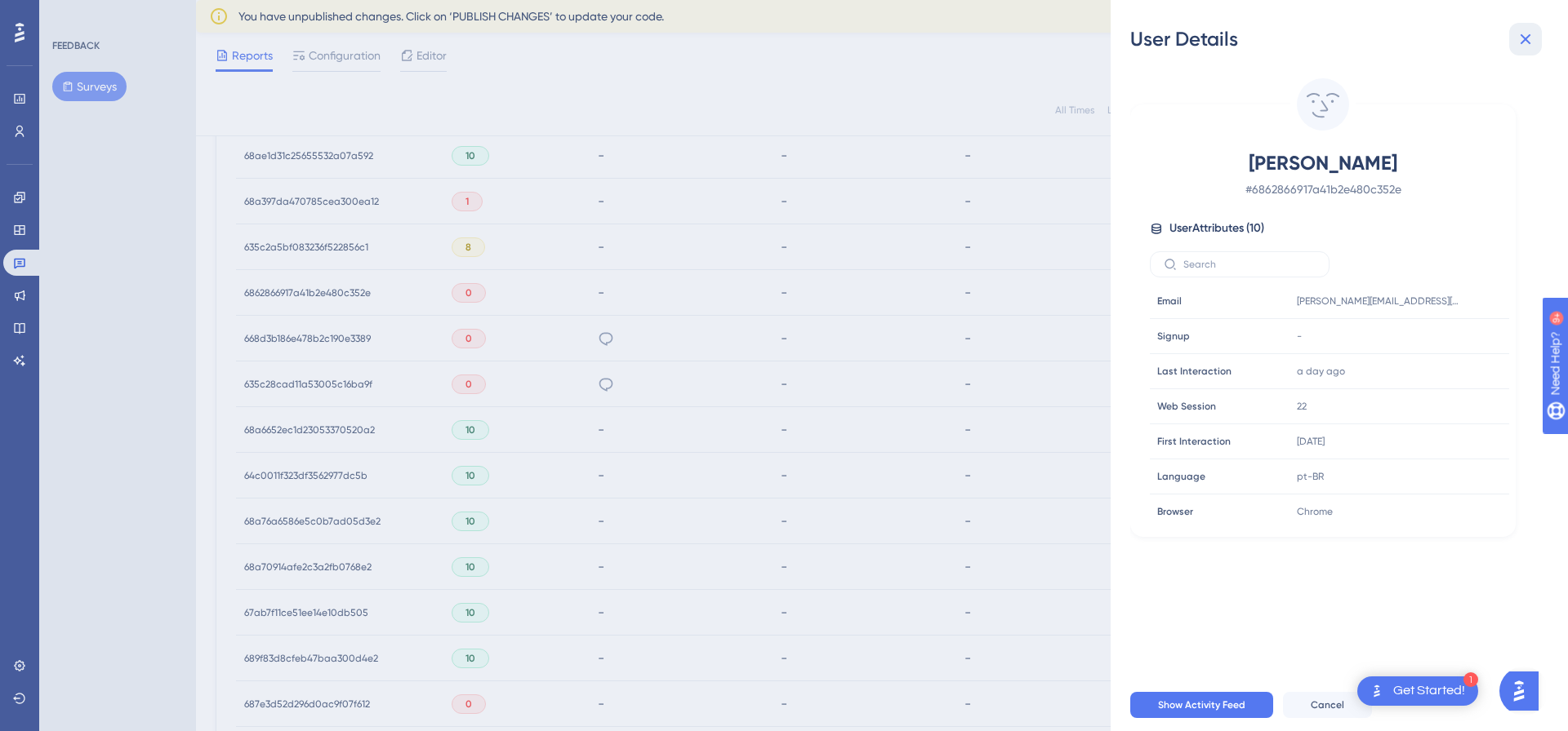
click at [1524, 30] on icon at bounding box center [1526, 40] width 20 height 20
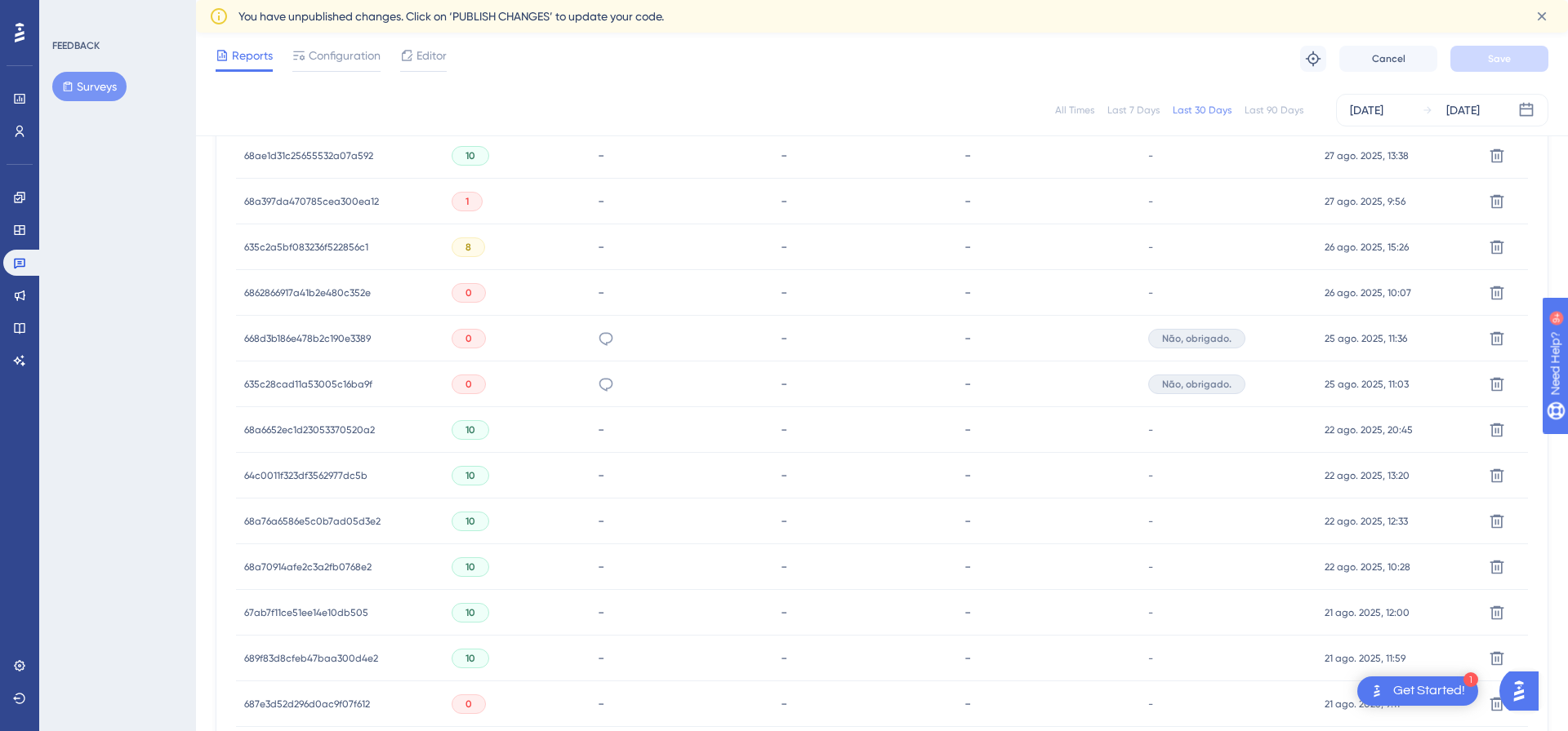
click at [337, 343] on span "668d3b186e478b2c190e3389" at bounding box center [307, 338] width 127 height 14
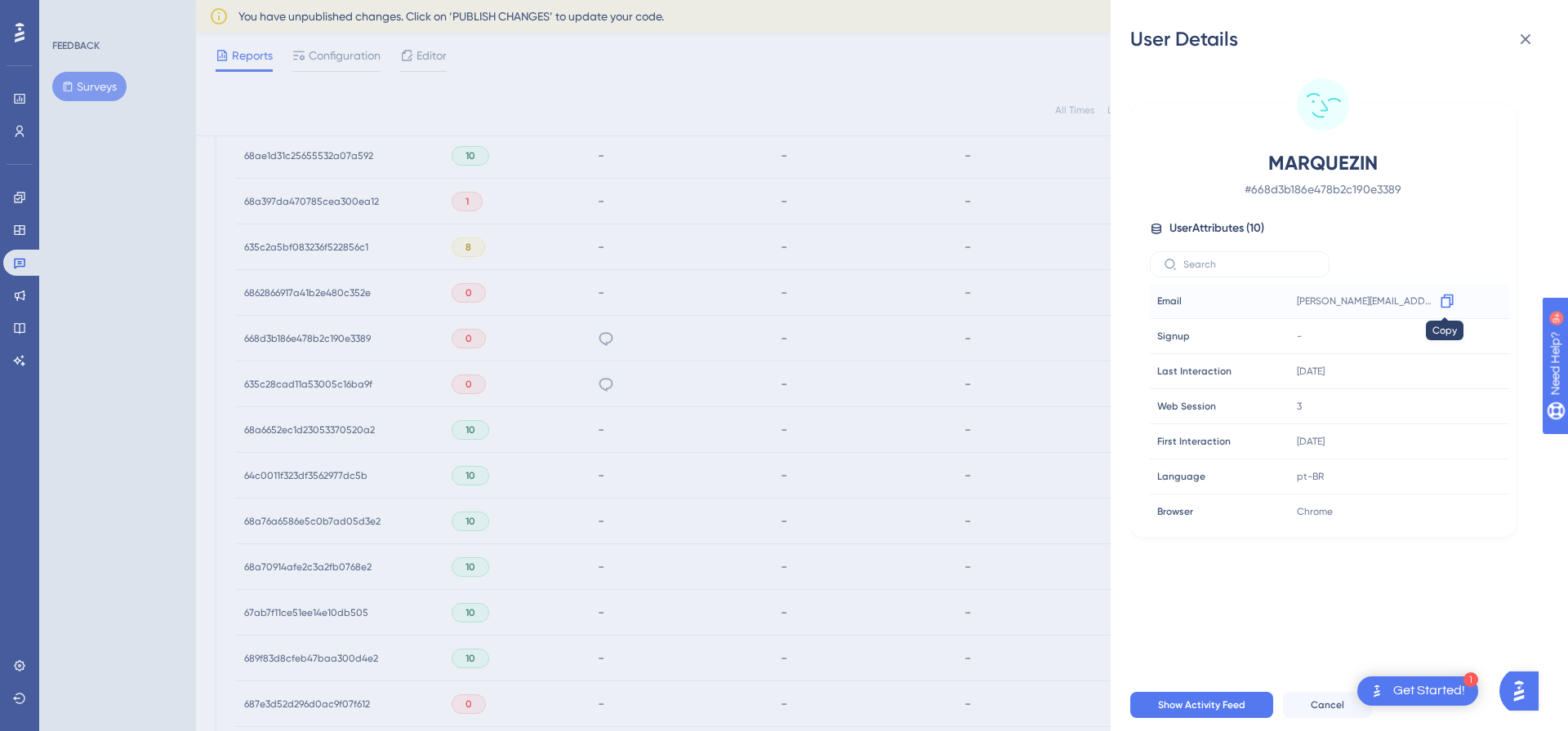
click at [1438, 298] on icon at bounding box center [1446, 301] width 16 height 16
click at [744, 420] on div "User Details MARQUEZIN # 668d3b186e478b2c190e3389 User Attributes ( 10 ) Email …" at bounding box center [784, 366] width 1568 height 731
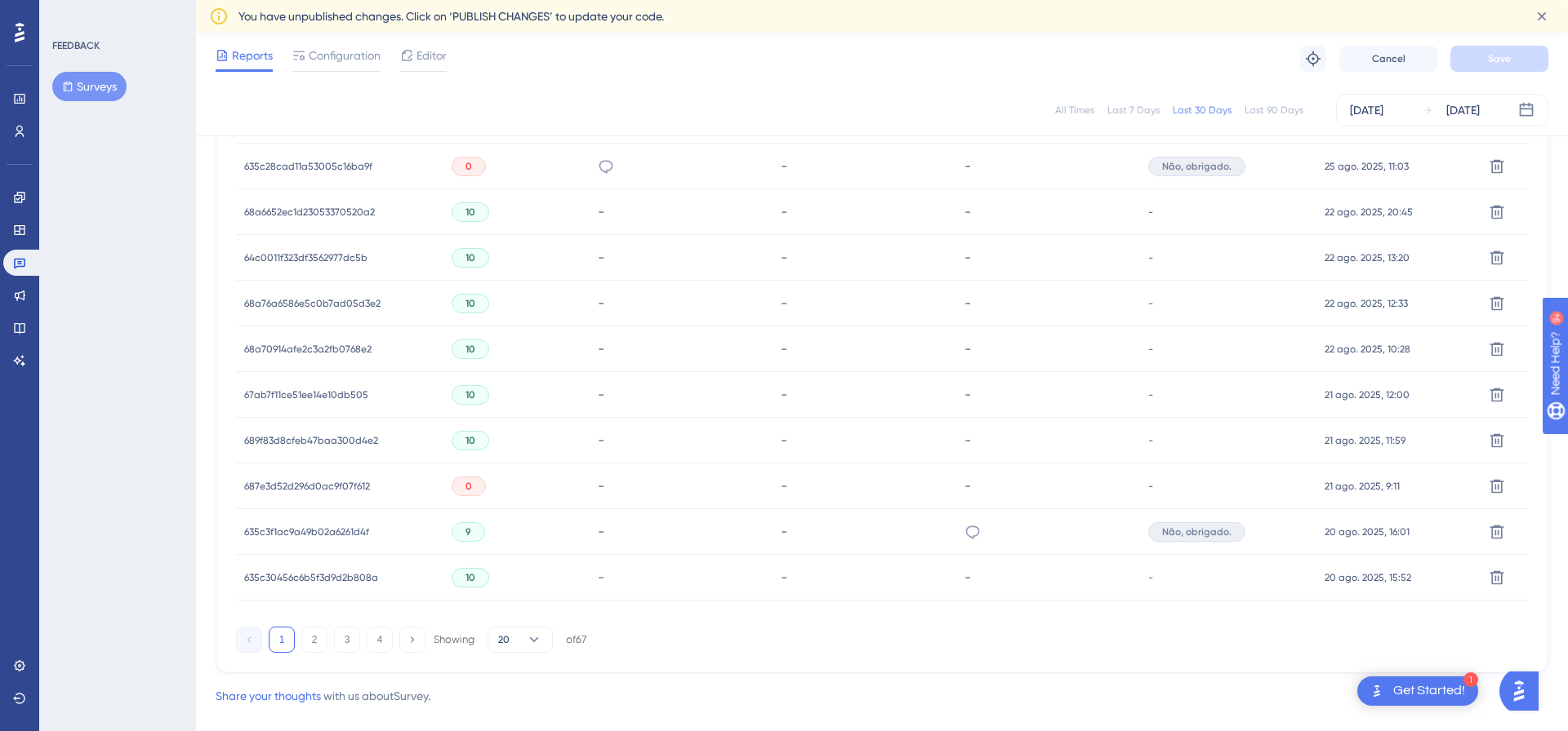
scroll to position [1033, 0]
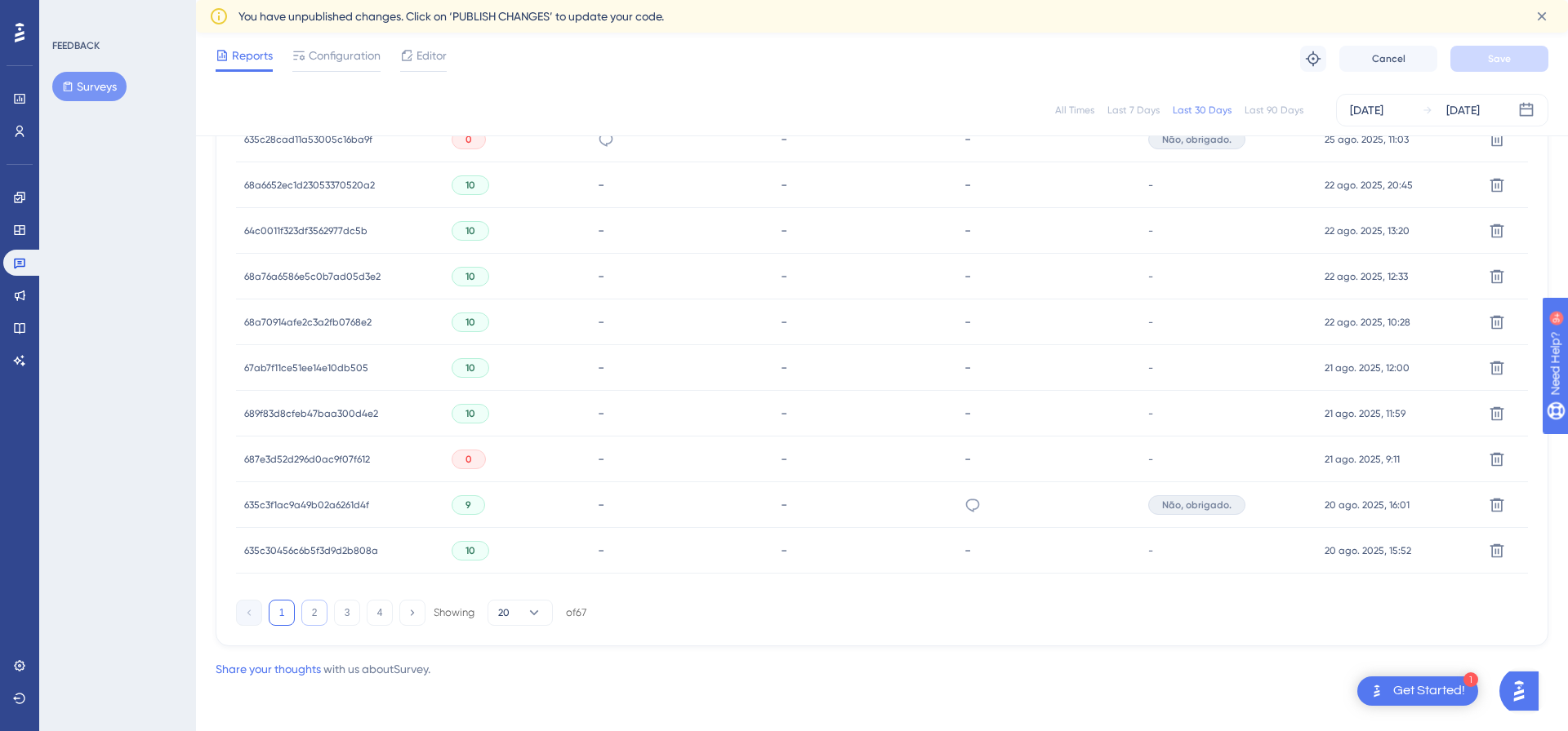
click at [313, 608] on button "2" at bounding box center [314, 612] width 26 height 26
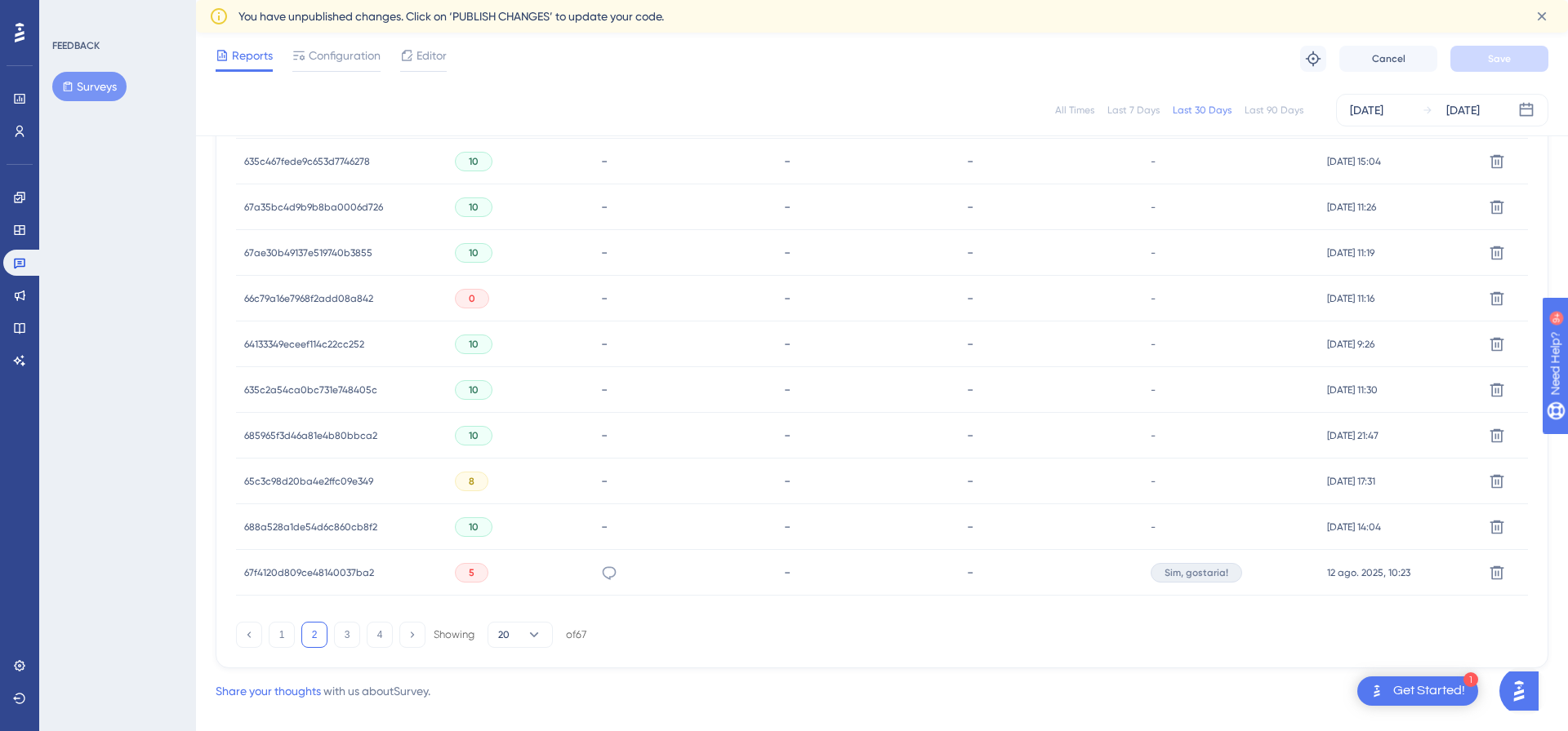
click at [331, 310] on div "66c79a16e7968f2add08a842 66c79a16e7968f2add08a842" at bounding box center [308, 298] width 129 height 46
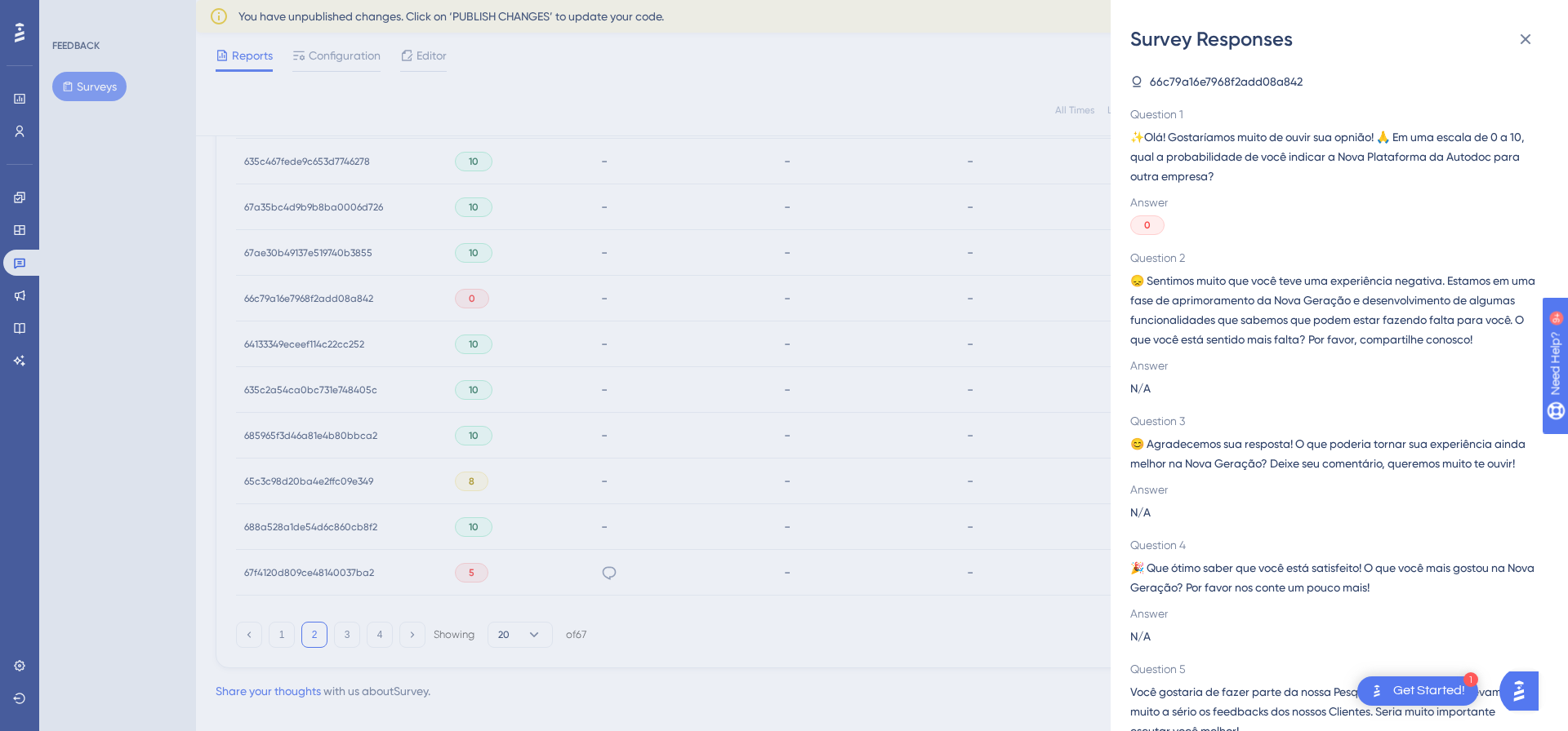
click at [335, 293] on div "Survey Responses 66c79a16e7968f2add08a842 Question 1 ✨Olá! Gostaríamos muito de…" at bounding box center [784, 366] width 1568 height 731
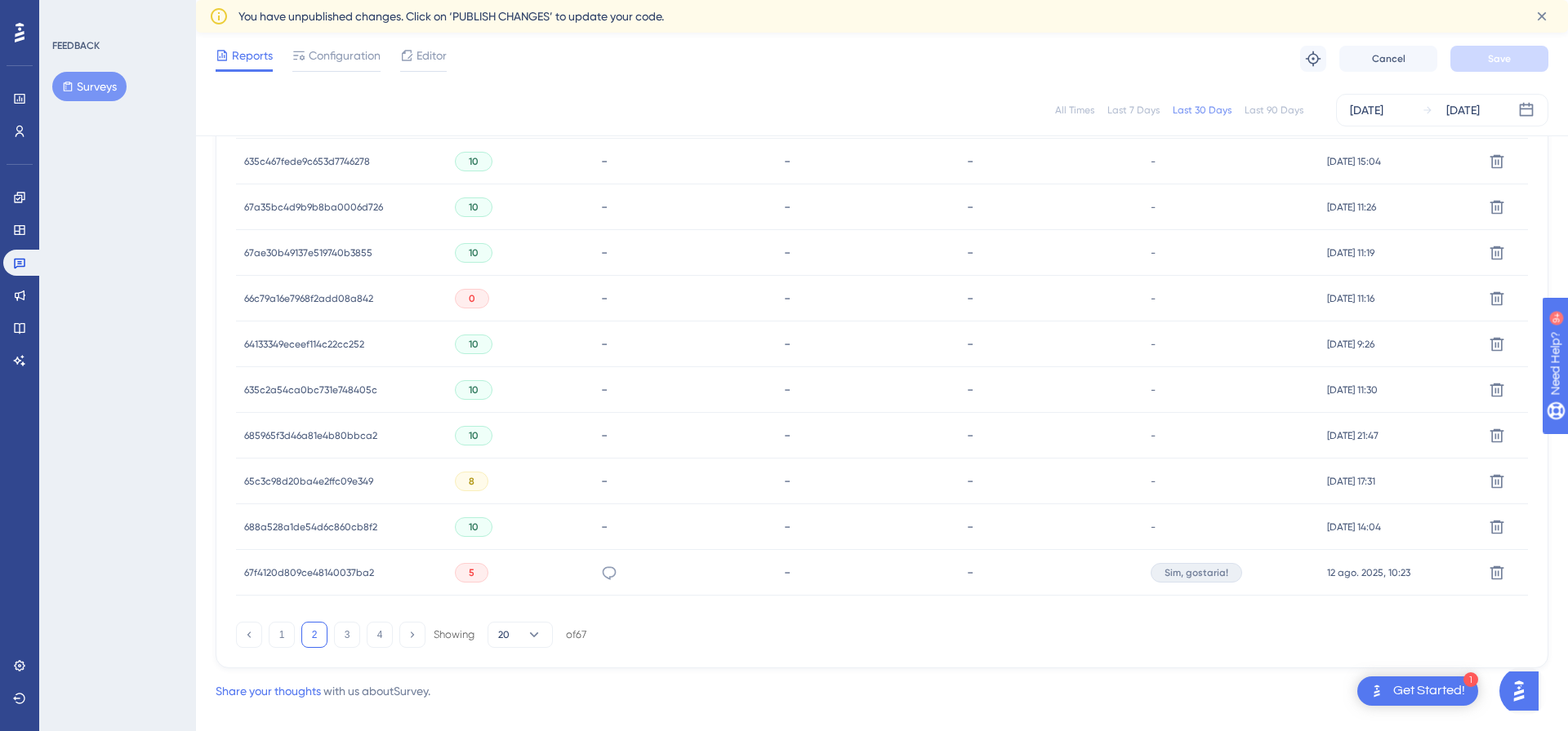
click at [335, 293] on span "66c79a16e7968f2add08a842" at bounding box center [308, 299] width 129 height 14
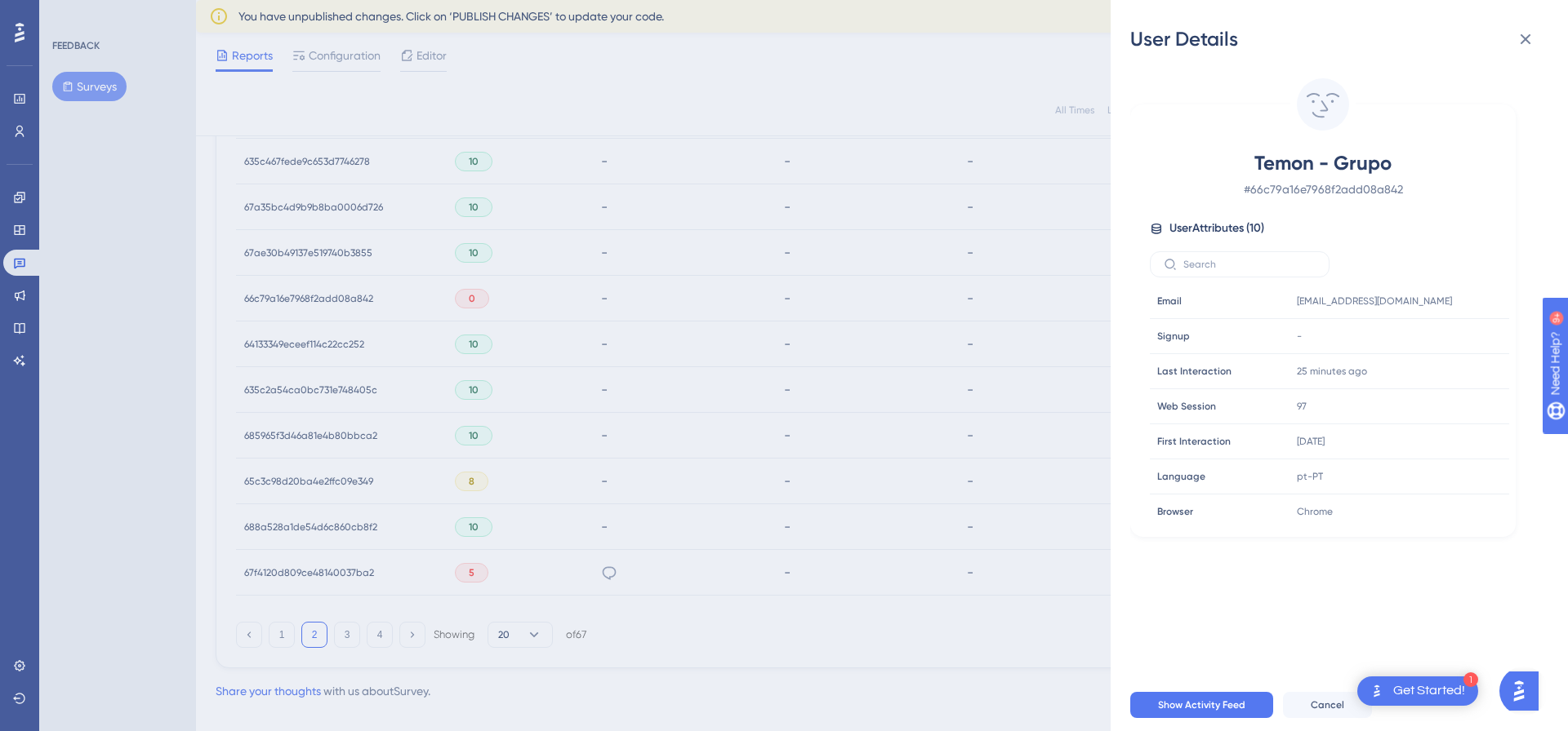
click at [999, 294] on div "User Details Temon - Grupo # 66c79a16e7968f2add08a842 User Attributes ( 10 ) Em…" at bounding box center [784, 366] width 1568 height 731
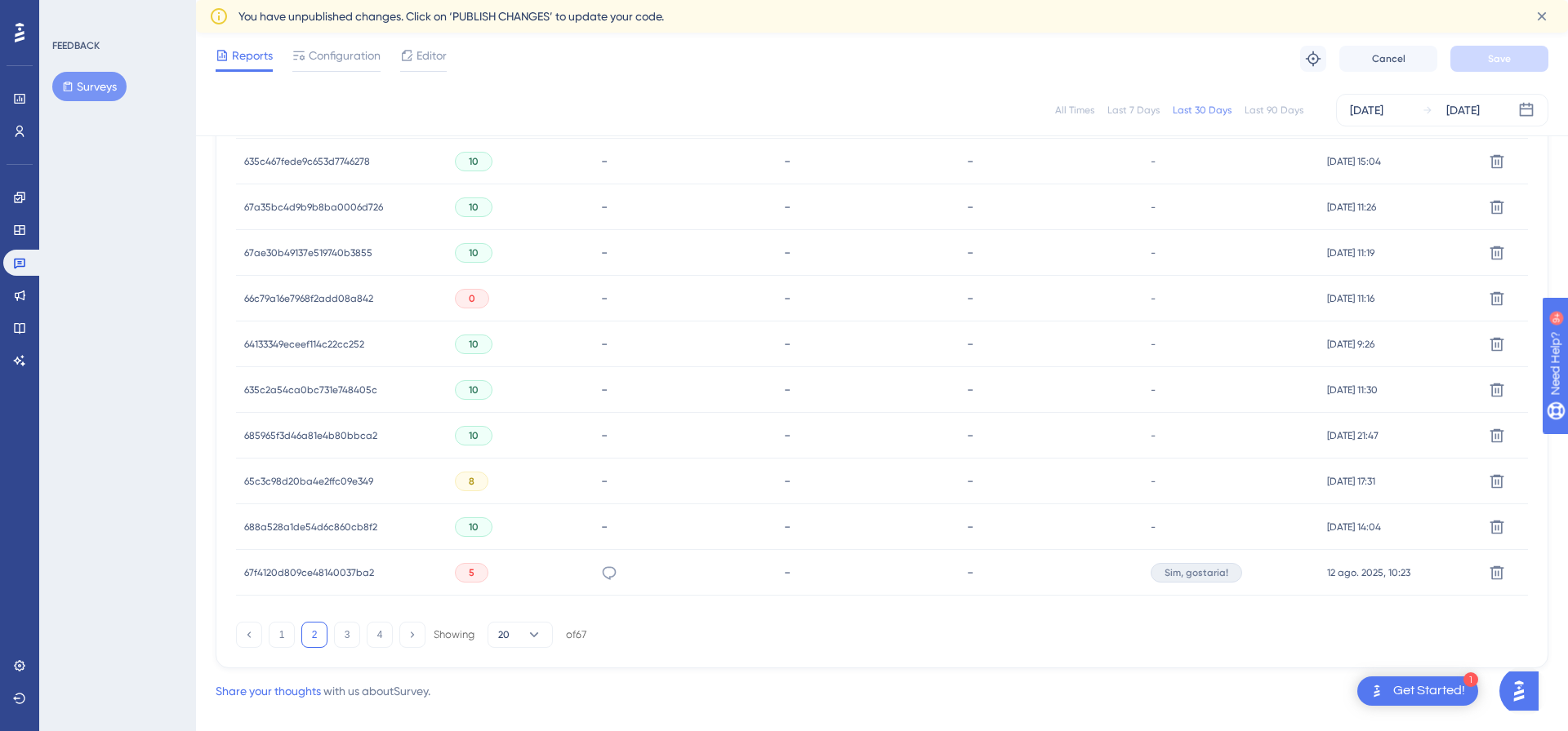
click at [358, 573] on span "67f4120d809ce48140037ba2" at bounding box center [309, 573] width 130 height 14
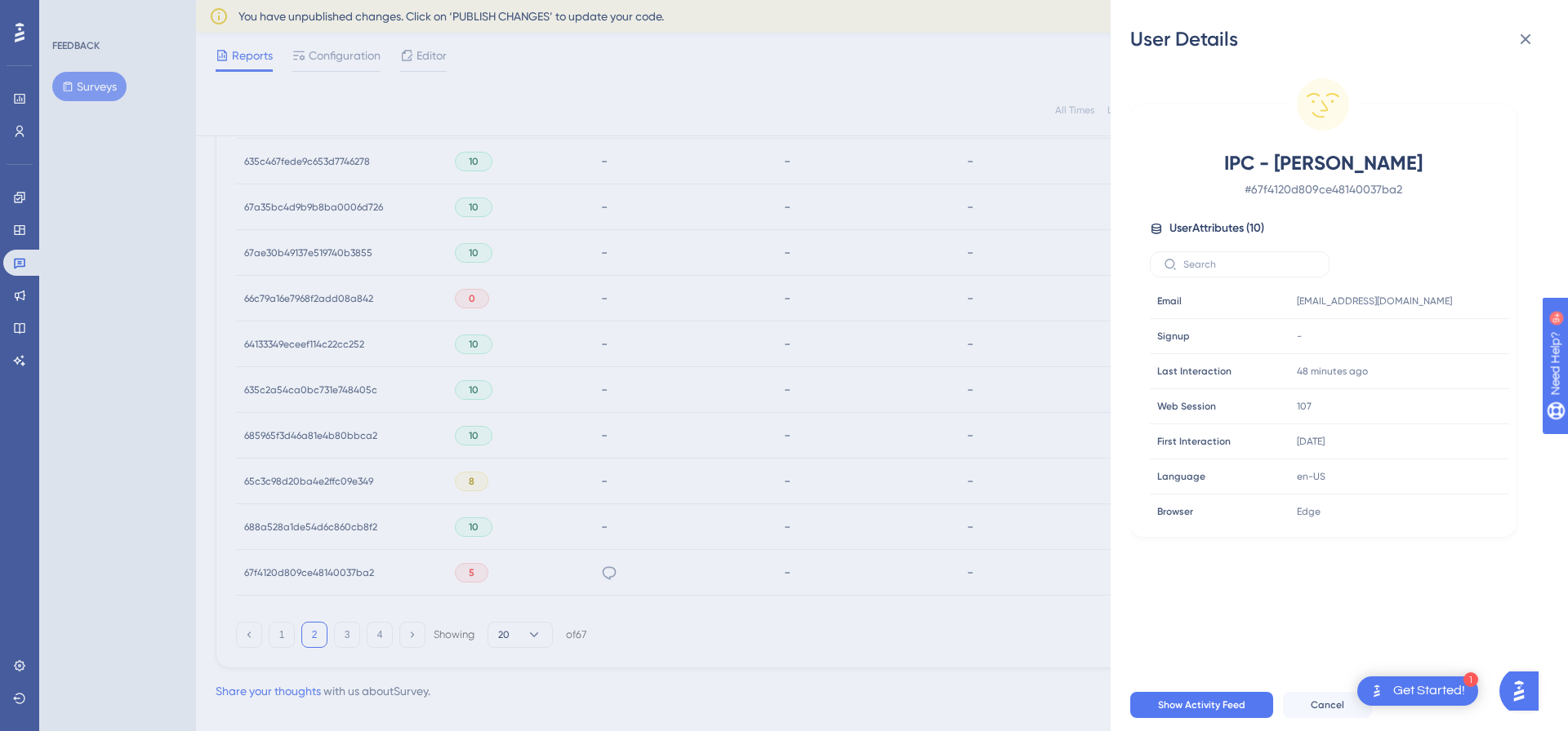
click at [985, 435] on div "User Details IPC - [PERSON_NAME] # 67f4120d809ce48140037ba2 User Attributes ( 1…" at bounding box center [784, 366] width 1568 height 731
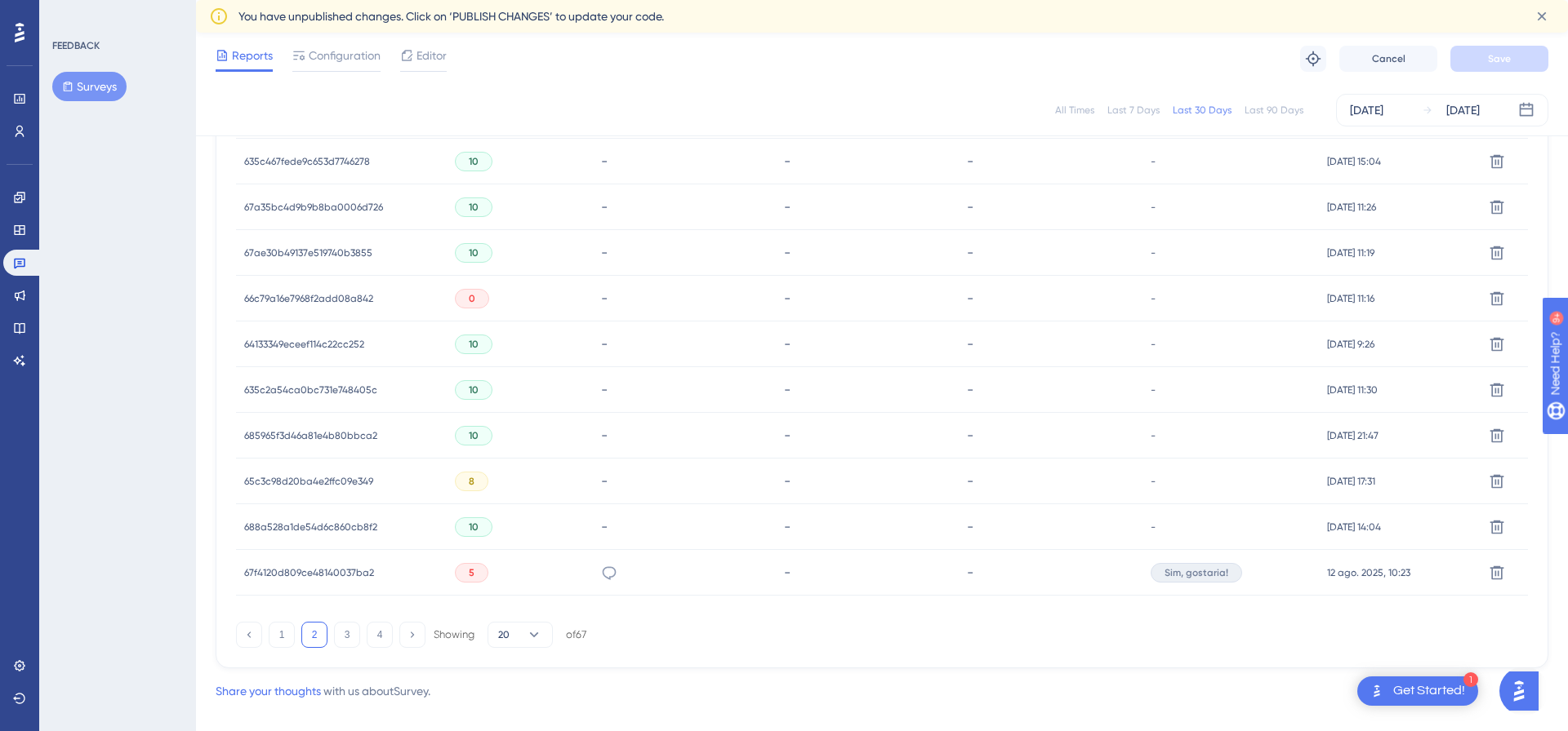
click at [314, 566] on span "67f4120d809ce48140037ba2" at bounding box center [309, 573] width 130 height 14
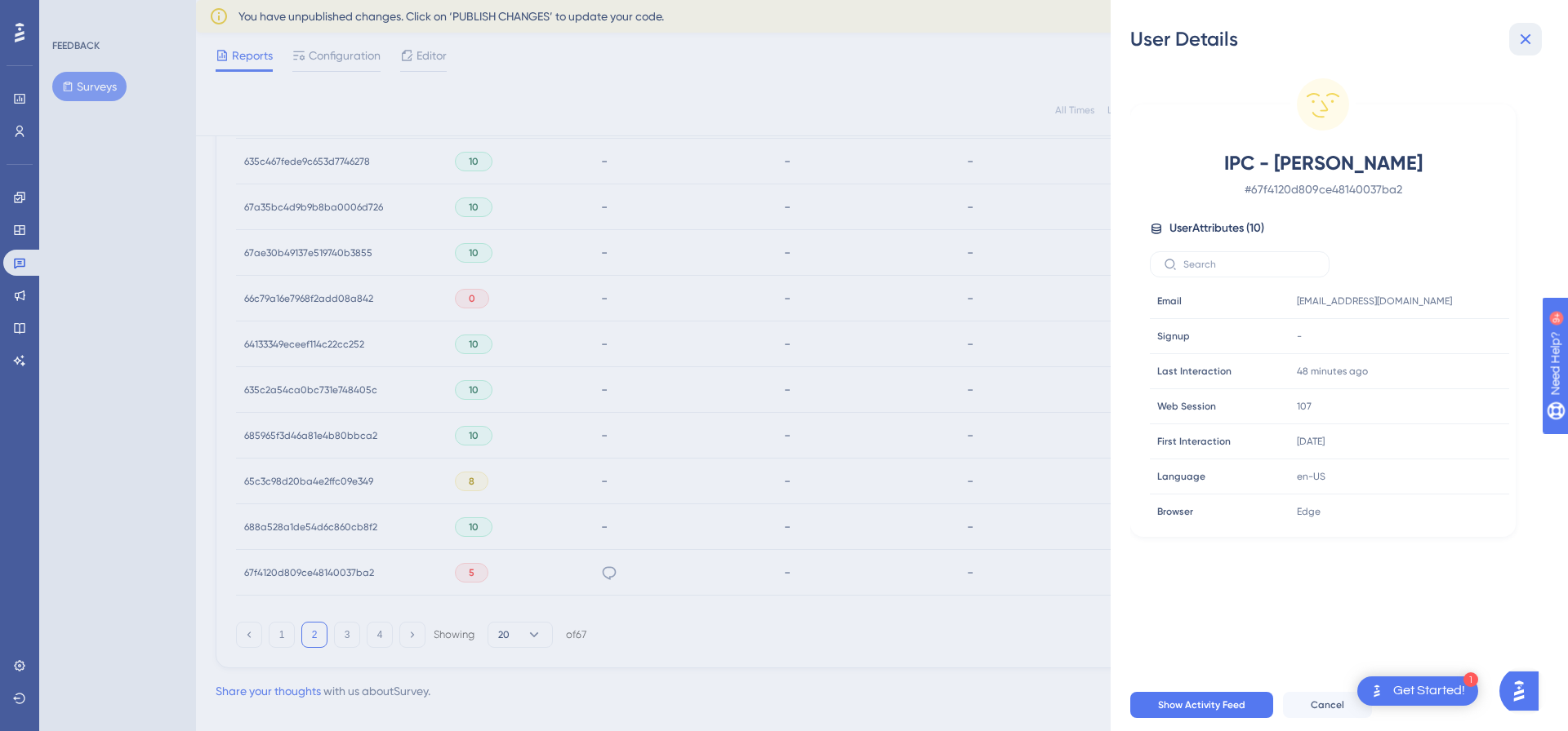
click at [1531, 23] on button at bounding box center [1525, 39] width 32 height 32
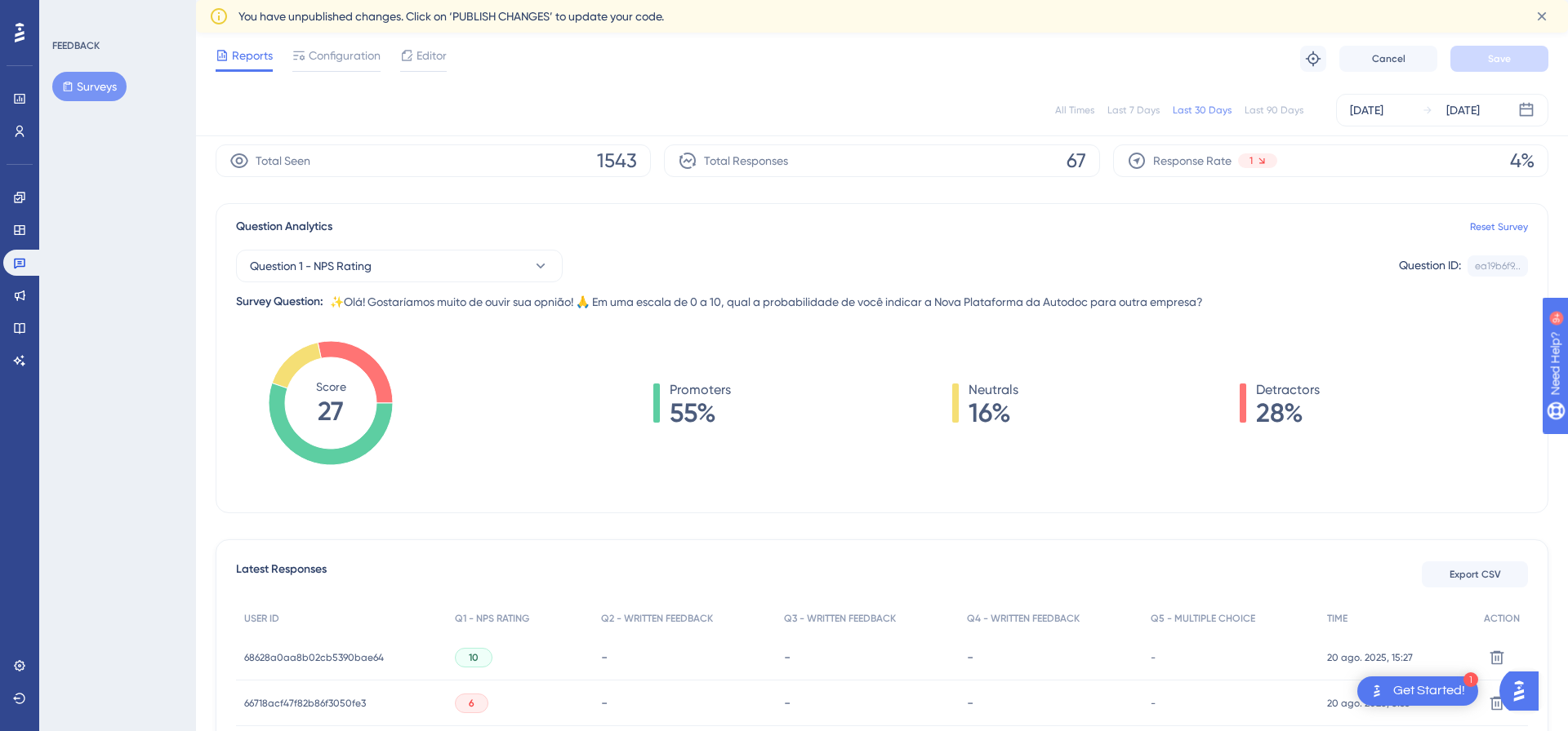
scroll to position [0, 0]
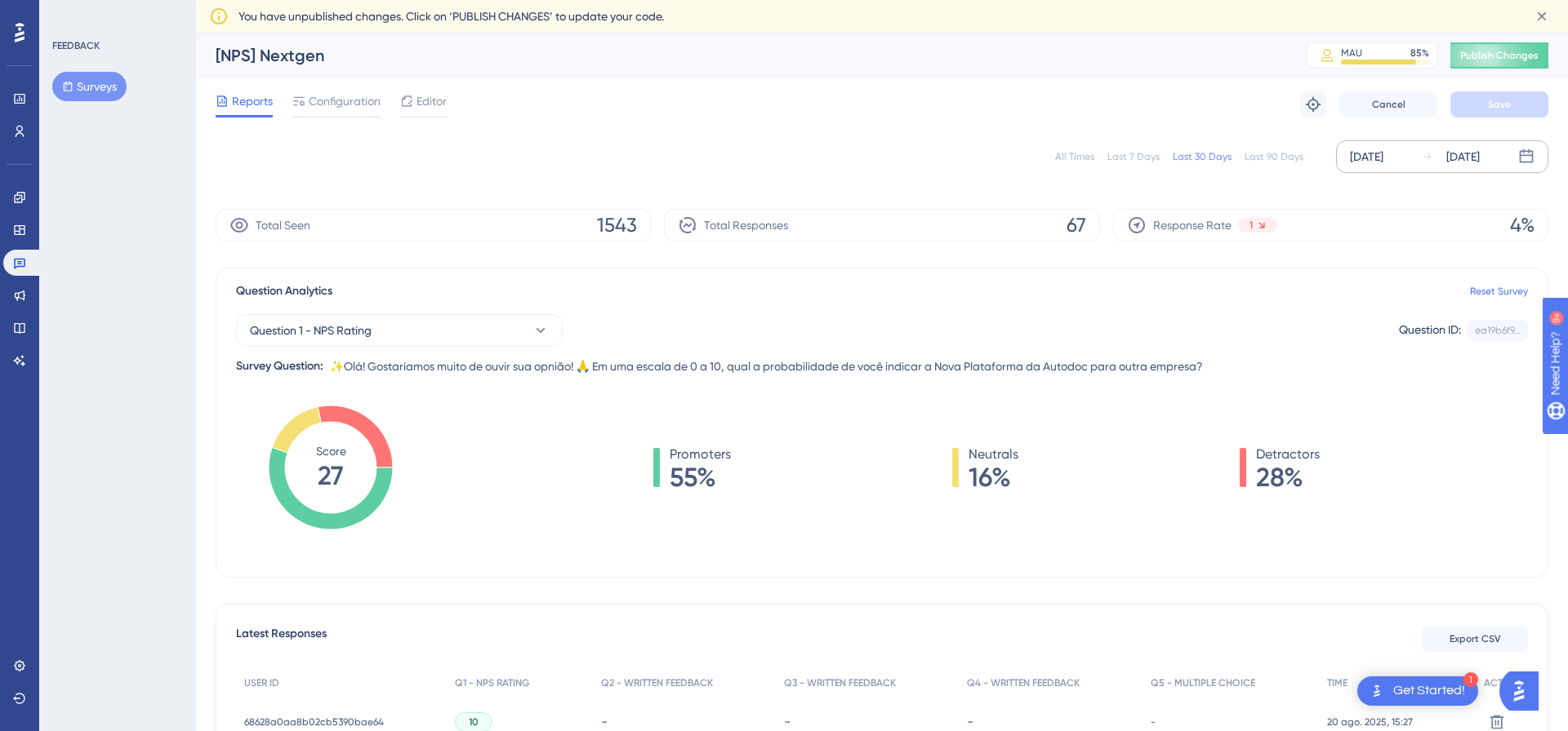
click at [1370, 157] on div "[DATE]" at bounding box center [1366, 157] width 33 height 20
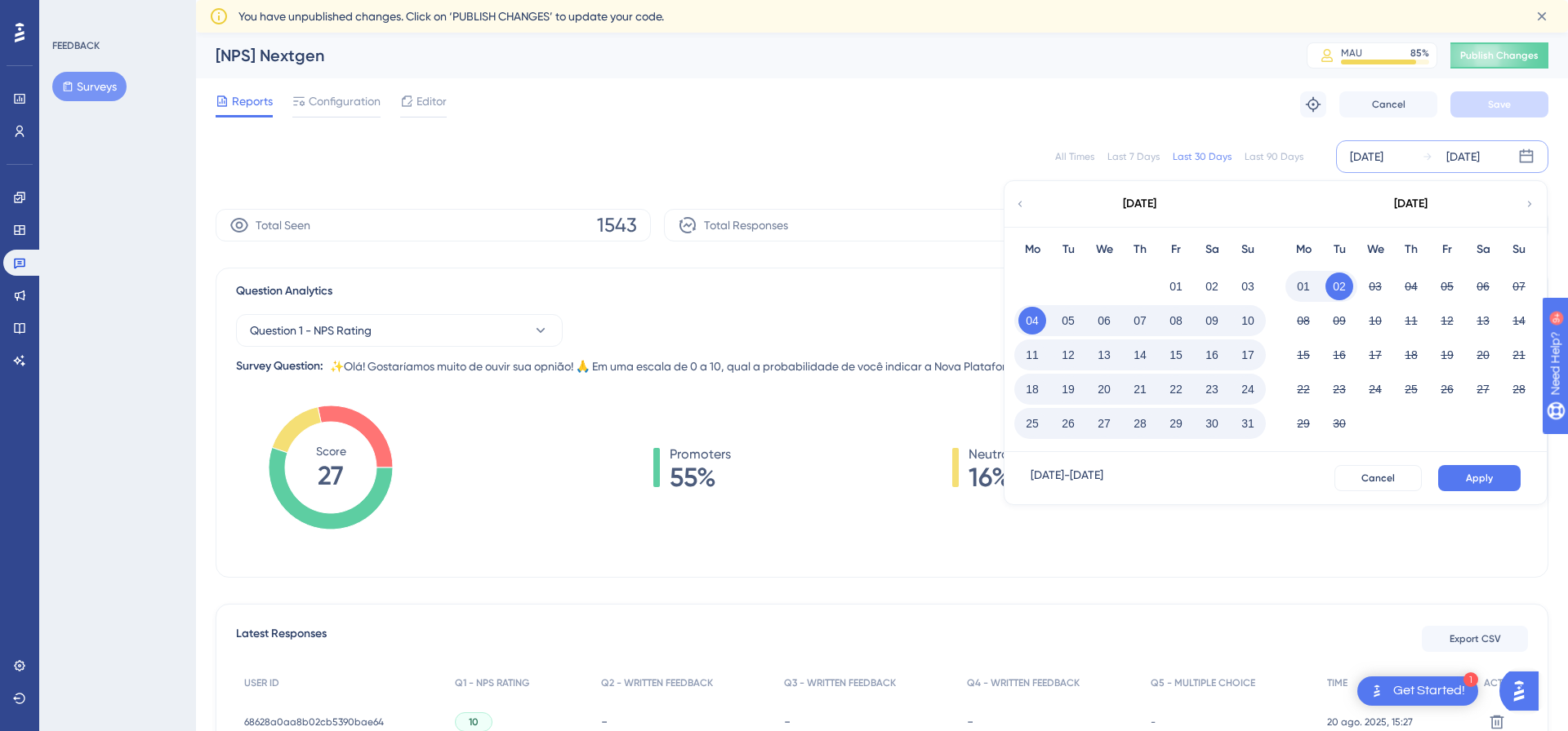
click at [1304, 285] on button "01" at bounding box center [1302, 286] width 28 height 28
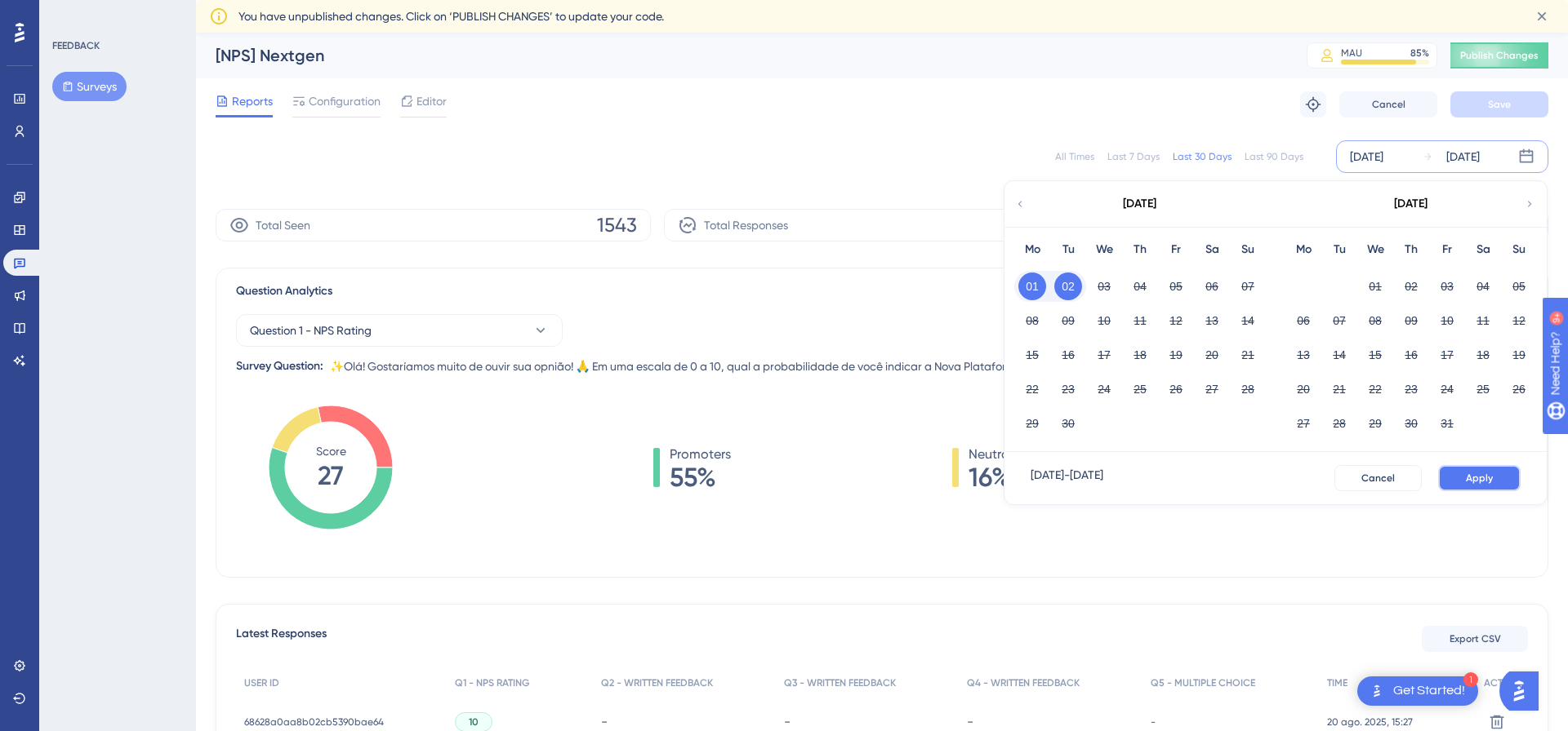
click at [1486, 485] on button "Apply" at bounding box center [1479, 478] width 83 height 26
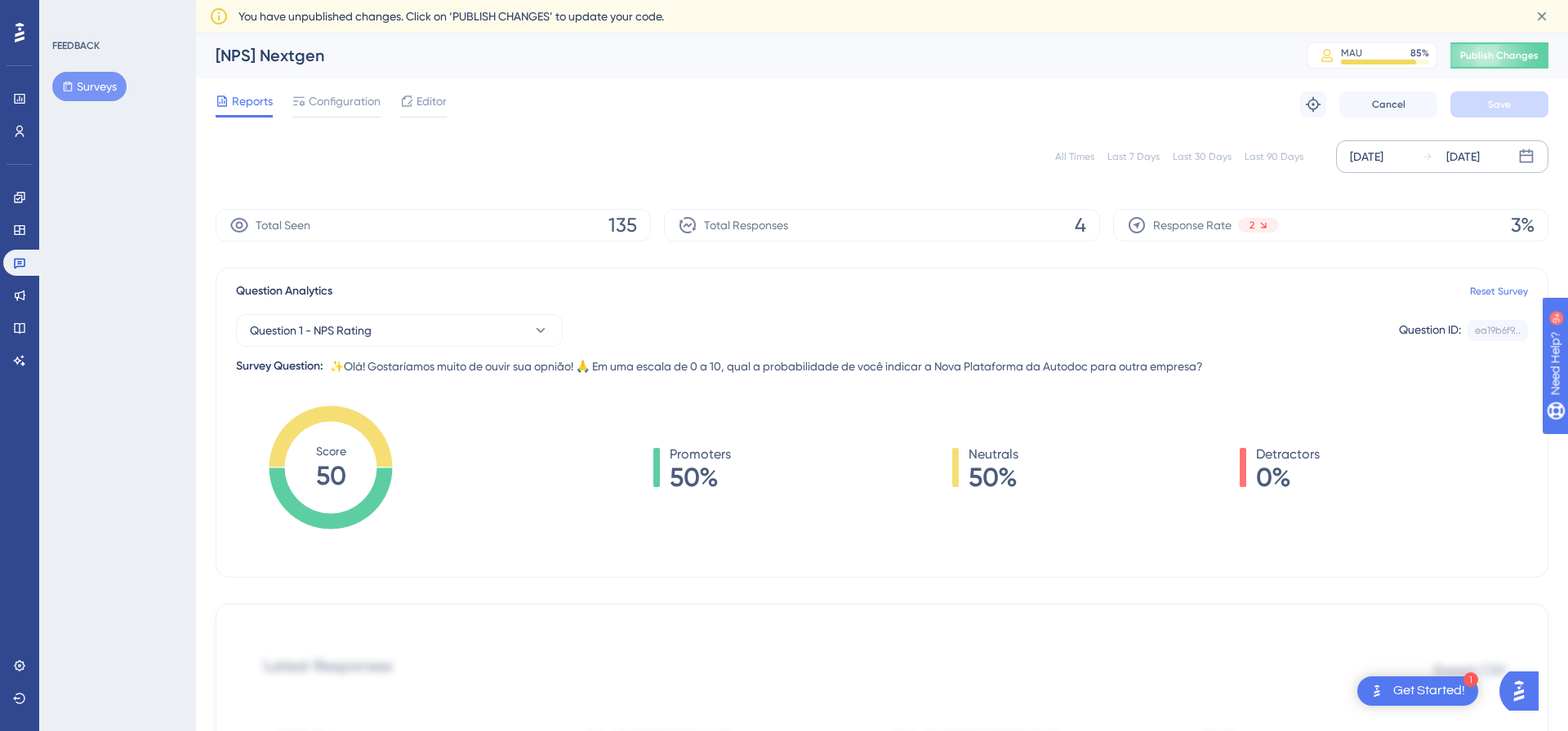
click at [947, 309] on div "Question 1 - NPS Rating Question ID: ea19b6f9... Copy Survey Question: ✨Olá! Go…" at bounding box center [882, 338] width 1292 height 75
click at [396, 331] on button "Question 1 - NPS Rating" at bounding box center [399, 330] width 327 height 32
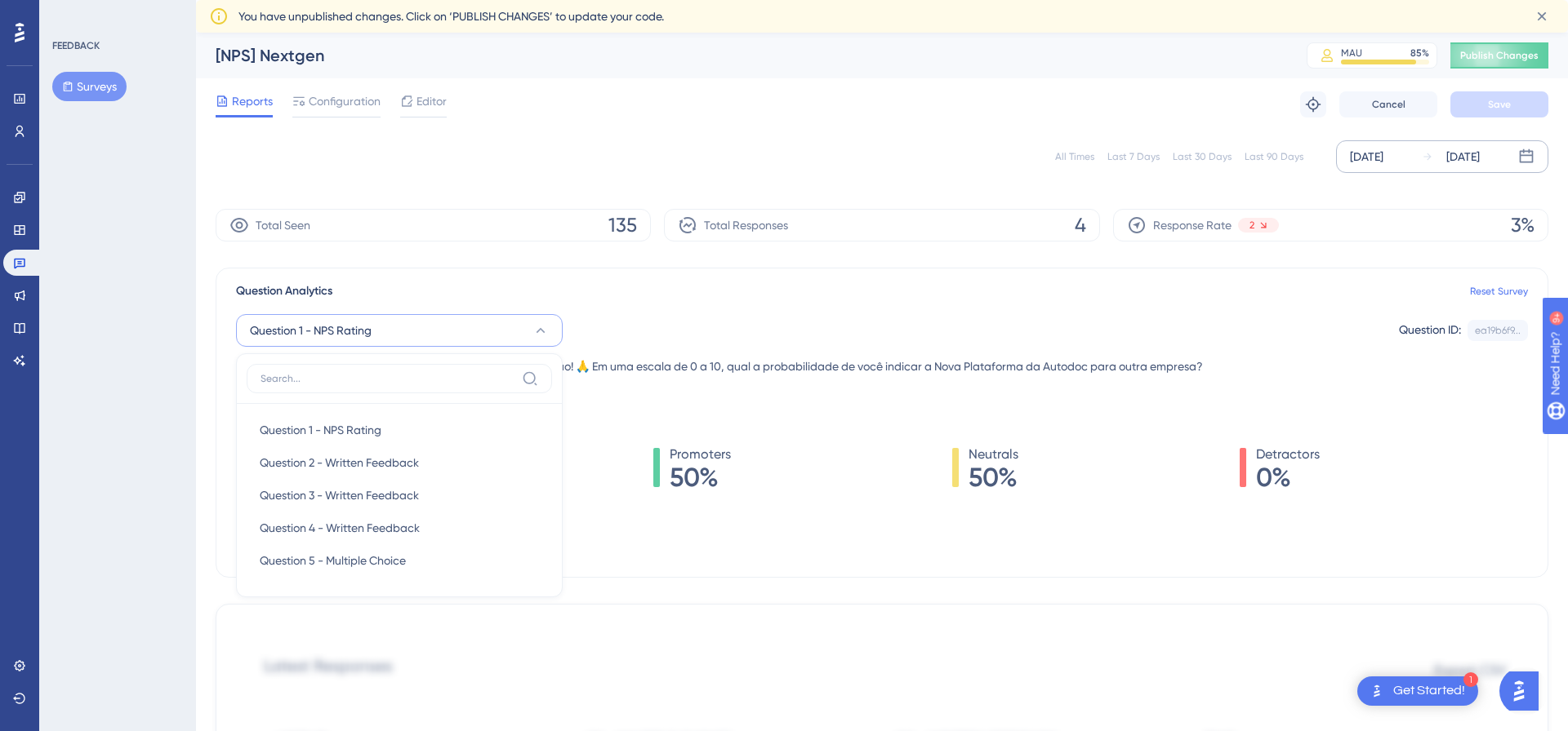
click at [415, 282] on div "Question Analytics Reset Survey" at bounding box center [882, 292] width 1292 height 20
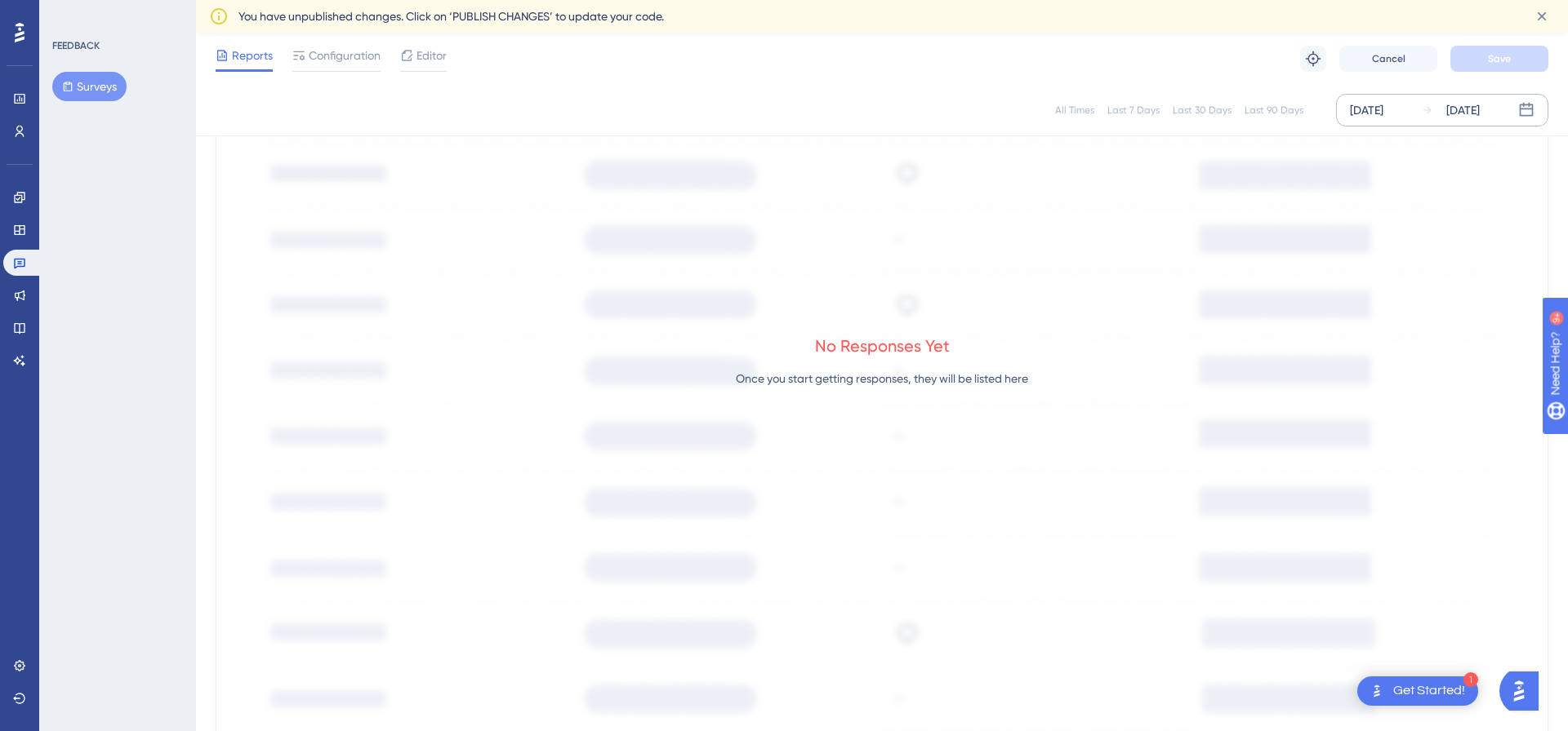
scroll to position [723, 0]
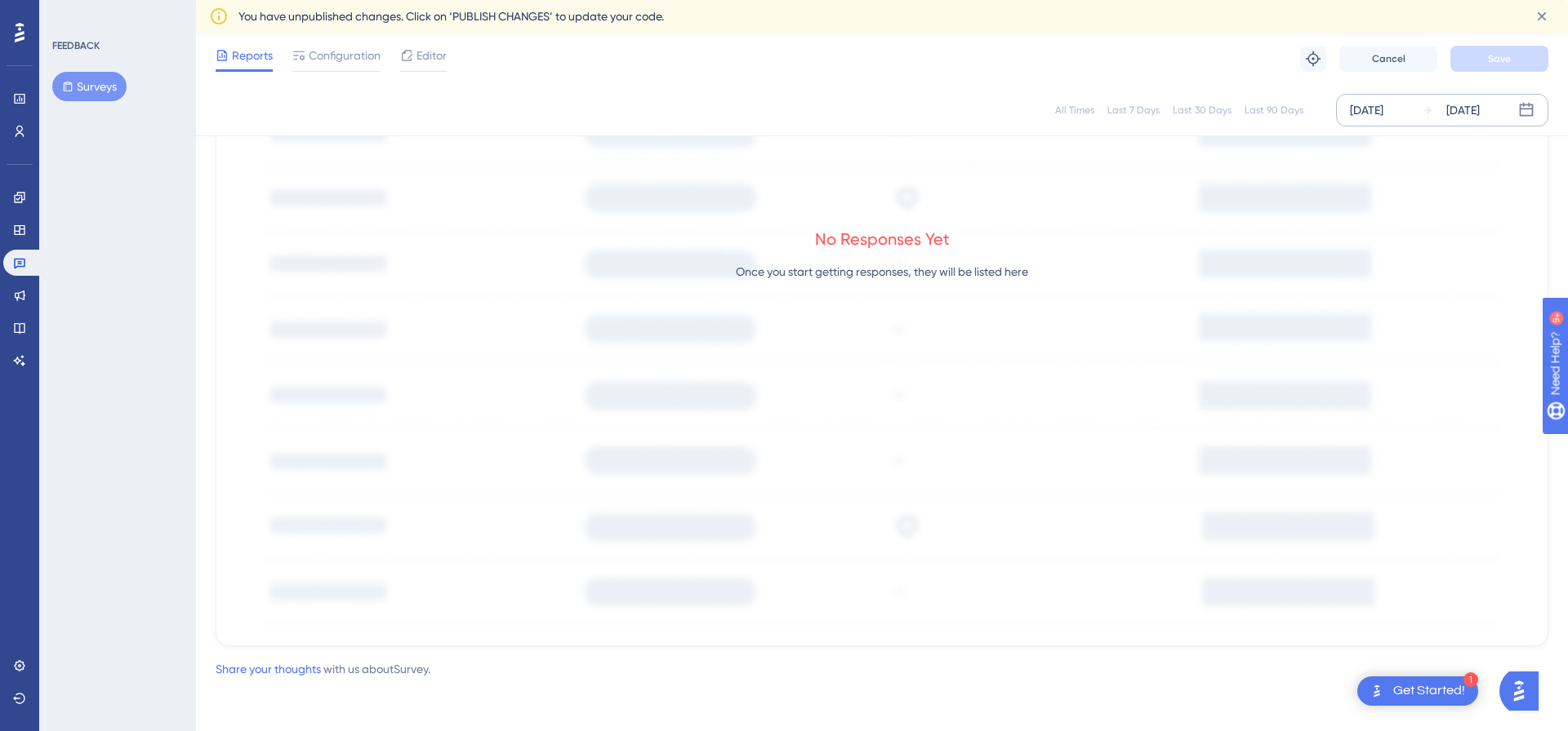
click at [904, 529] on div "No Responses Yet Once you start getting responses, they will be listed here" at bounding box center [882, 260] width 1292 height 731
click at [904, 527] on div "No Responses Yet Once you start getting responses, they will be listed here" at bounding box center [882, 260] width 1292 height 731
click at [852, 244] on div "No Responses Yet" at bounding box center [883, 239] width 135 height 23
drag, startPoint x: 852, startPoint y: 244, endPoint x: 895, endPoint y: 357, distance: 120.9
click at [895, 357] on div "No Responses Yet Once you start getting responses, they will be listed here" at bounding box center [882, 260] width 1292 height 731
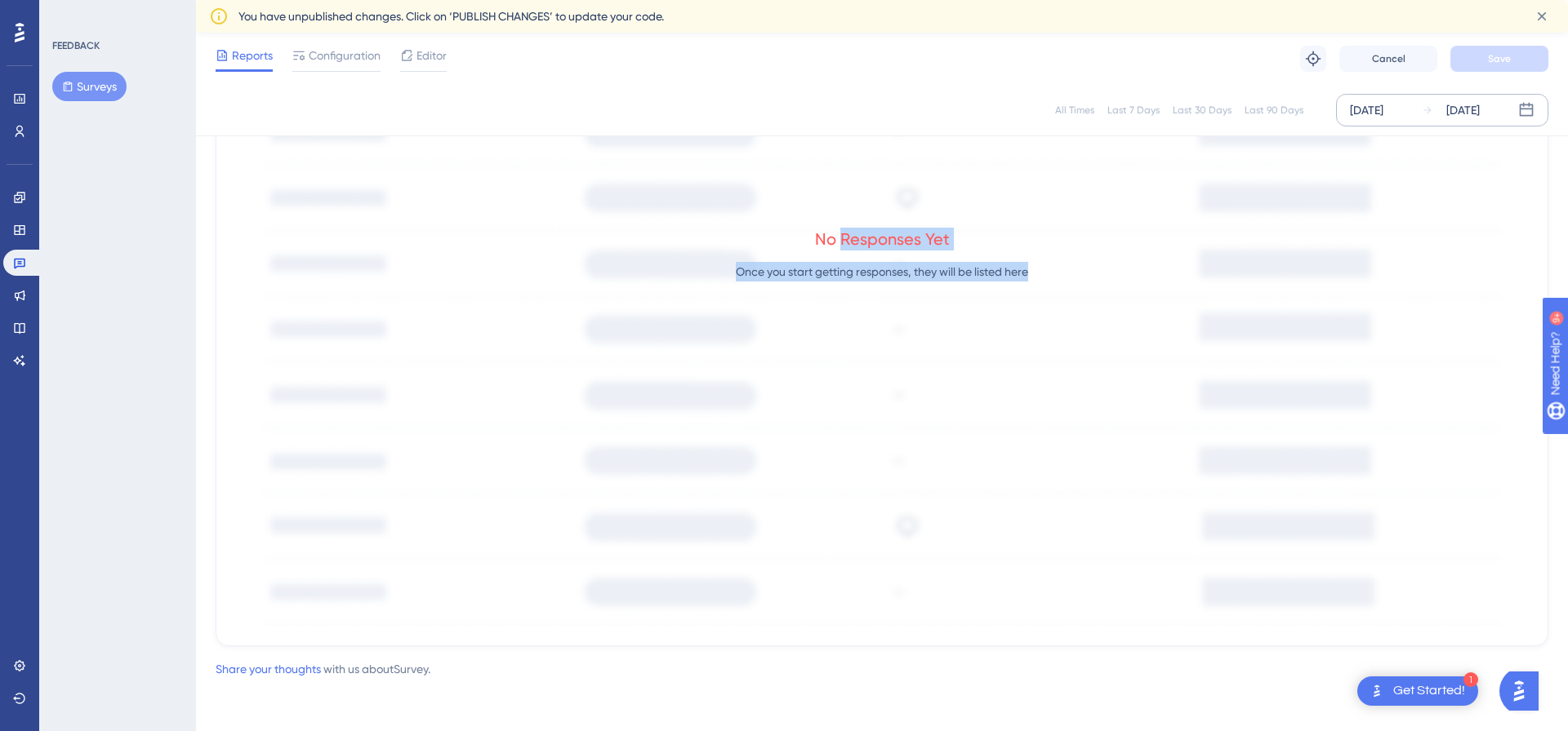
click at [895, 357] on div "No Responses Yet Once you start getting responses, they will be listed here" at bounding box center [882, 260] width 1292 height 731
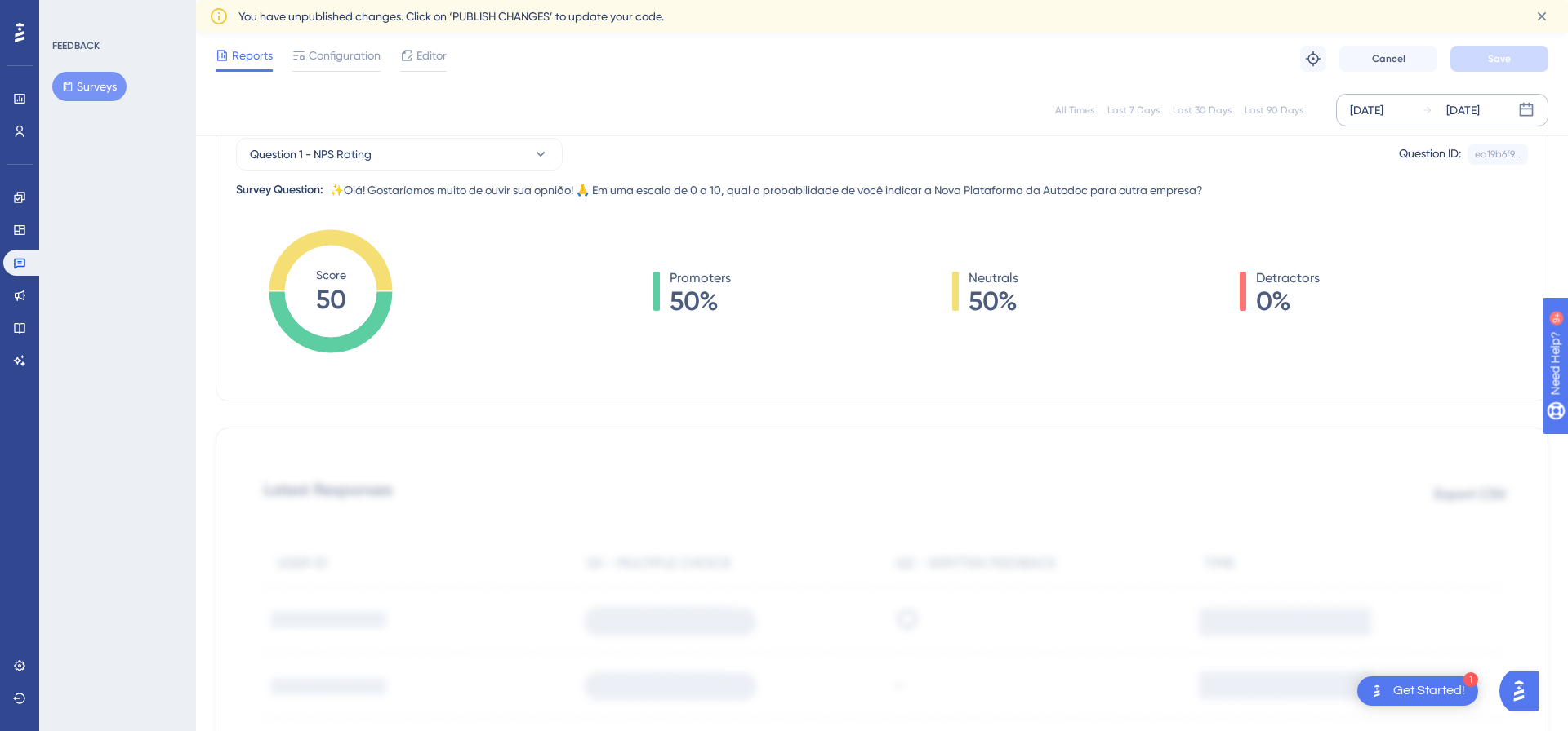
scroll to position [0, 0]
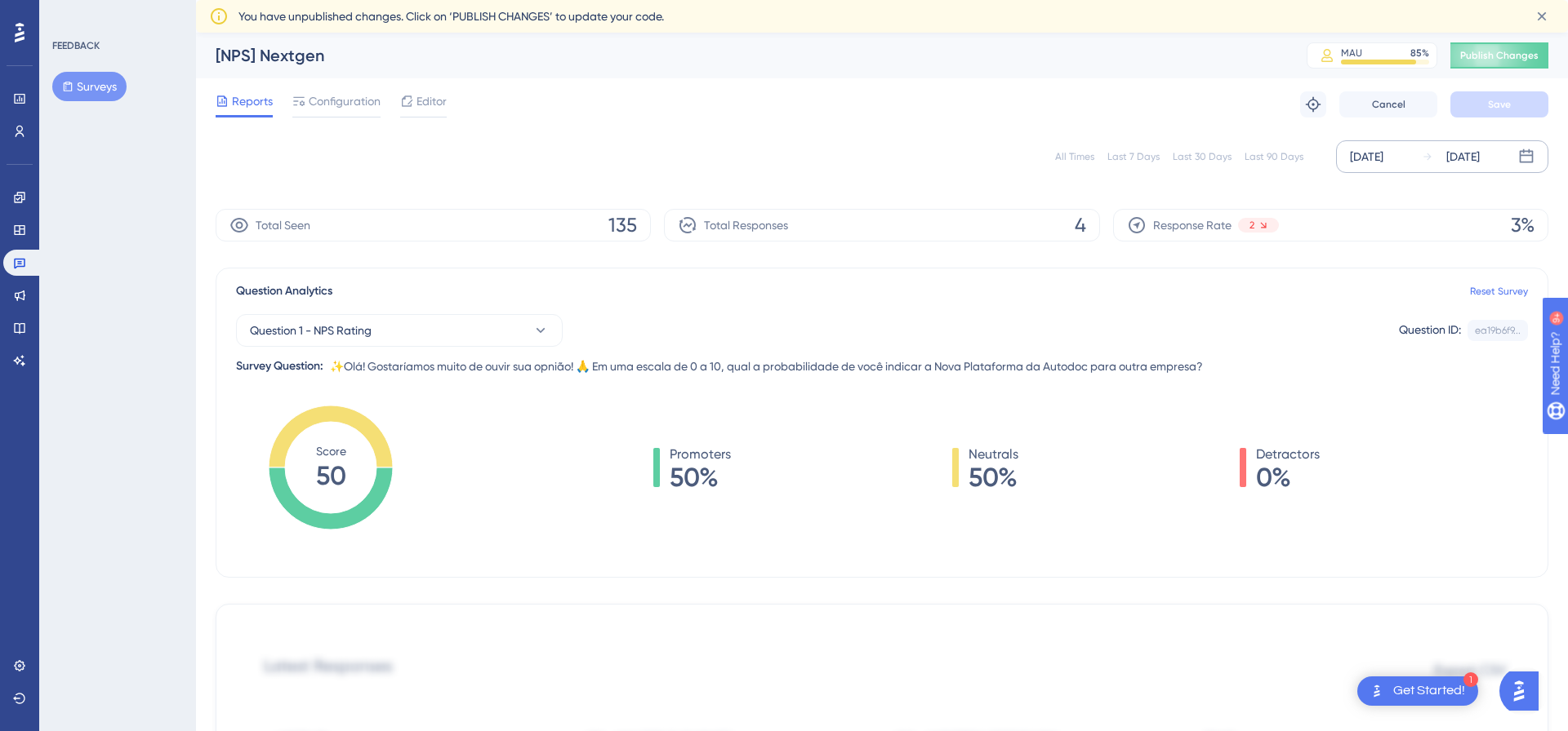
click at [711, 461] on span "Promoters" at bounding box center [700, 455] width 61 height 20
drag, startPoint x: 711, startPoint y: 461, endPoint x: 711, endPoint y: 484, distance: 23.0
click at [711, 484] on div "Promoters 50%" at bounding box center [700, 467] width 61 height 46
click at [1009, 460] on span "Neutrals" at bounding box center [992, 455] width 50 height 20
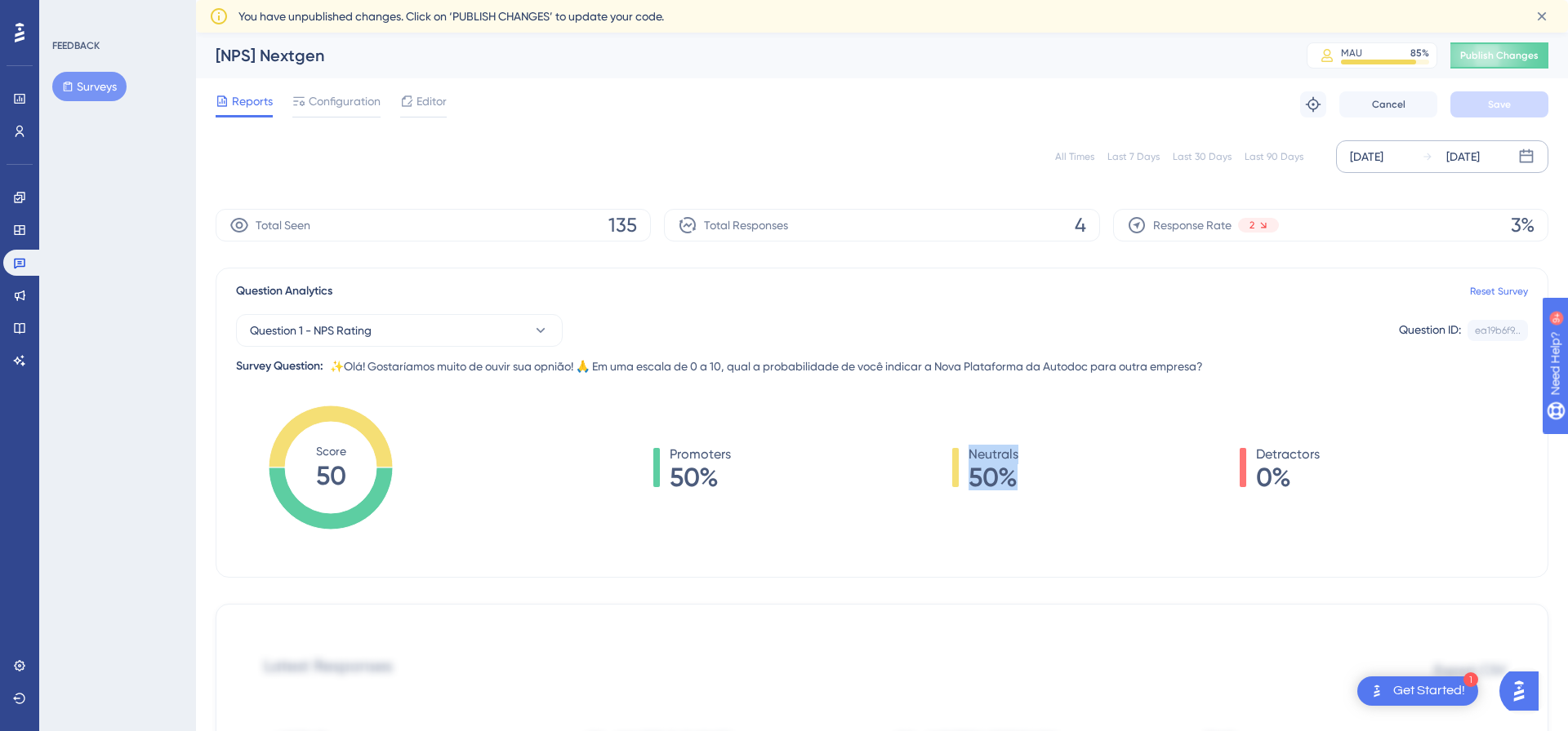
drag, startPoint x: 1009, startPoint y: 460, endPoint x: 1001, endPoint y: 501, distance: 41.8
click at [1000, 501] on div "Promoters 50% Neutrals 50% Detractors 0%" at bounding box center [986, 483] width 1083 height 163
click at [1305, 454] on span "Detractors" at bounding box center [1287, 455] width 64 height 20
drag, startPoint x: 1305, startPoint y: 454, endPoint x: 1305, endPoint y: 491, distance: 37.0
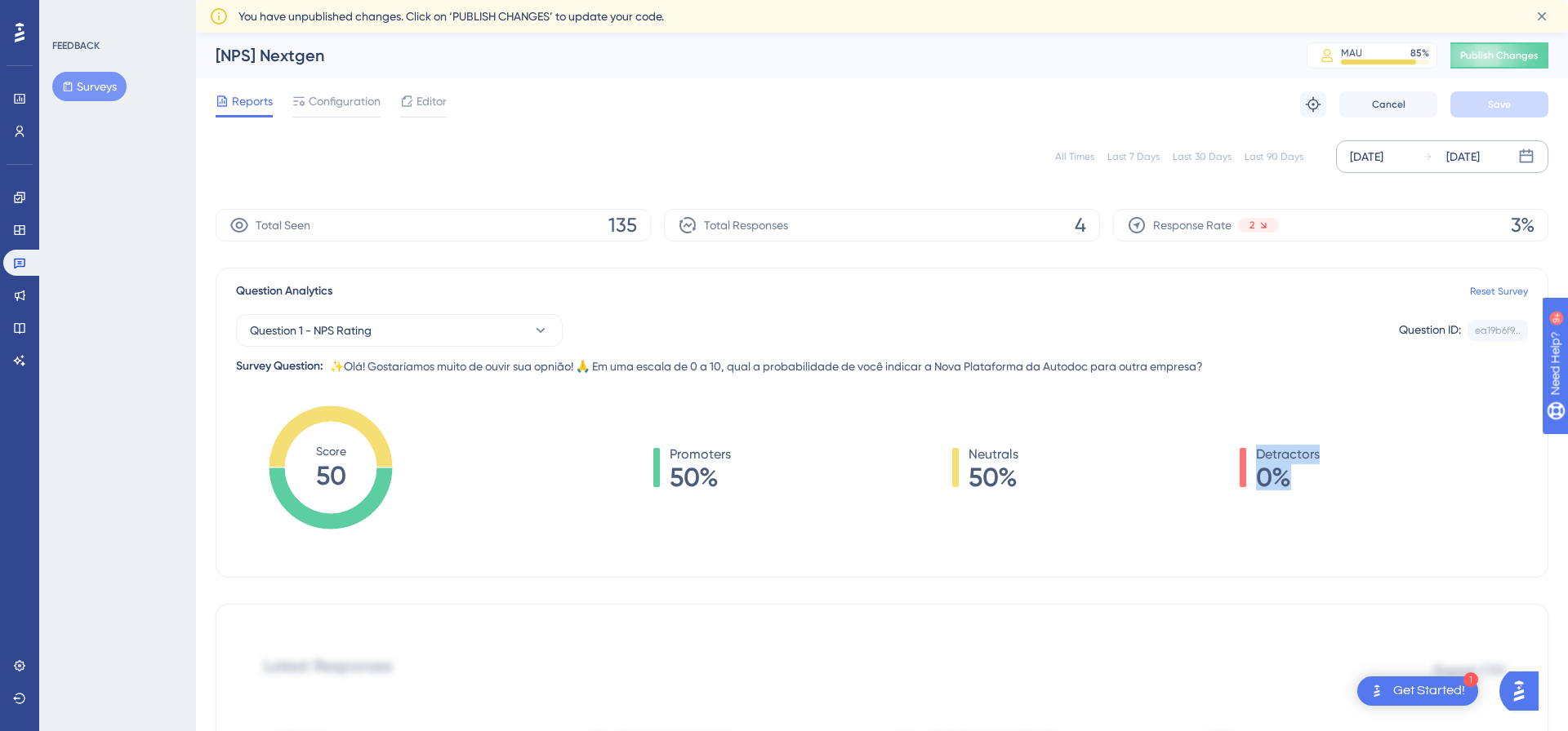
click at [1305, 491] on div "Promoters 50% Neutrals 50% Detractors 0%" at bounding box center [986, 483] width 1083 height 163
click at [978, 451] on span "Neutrals" at bounding box center [992, 455] width 50 height 20
drag, startPoint x: 978, startPoint y: 451, endPoint x: 989, endPoint y: 485, distance: 35.7
click at [985, 480] on div "Neutrals 50%" at bounding box center [992, 467] width 50 height 46
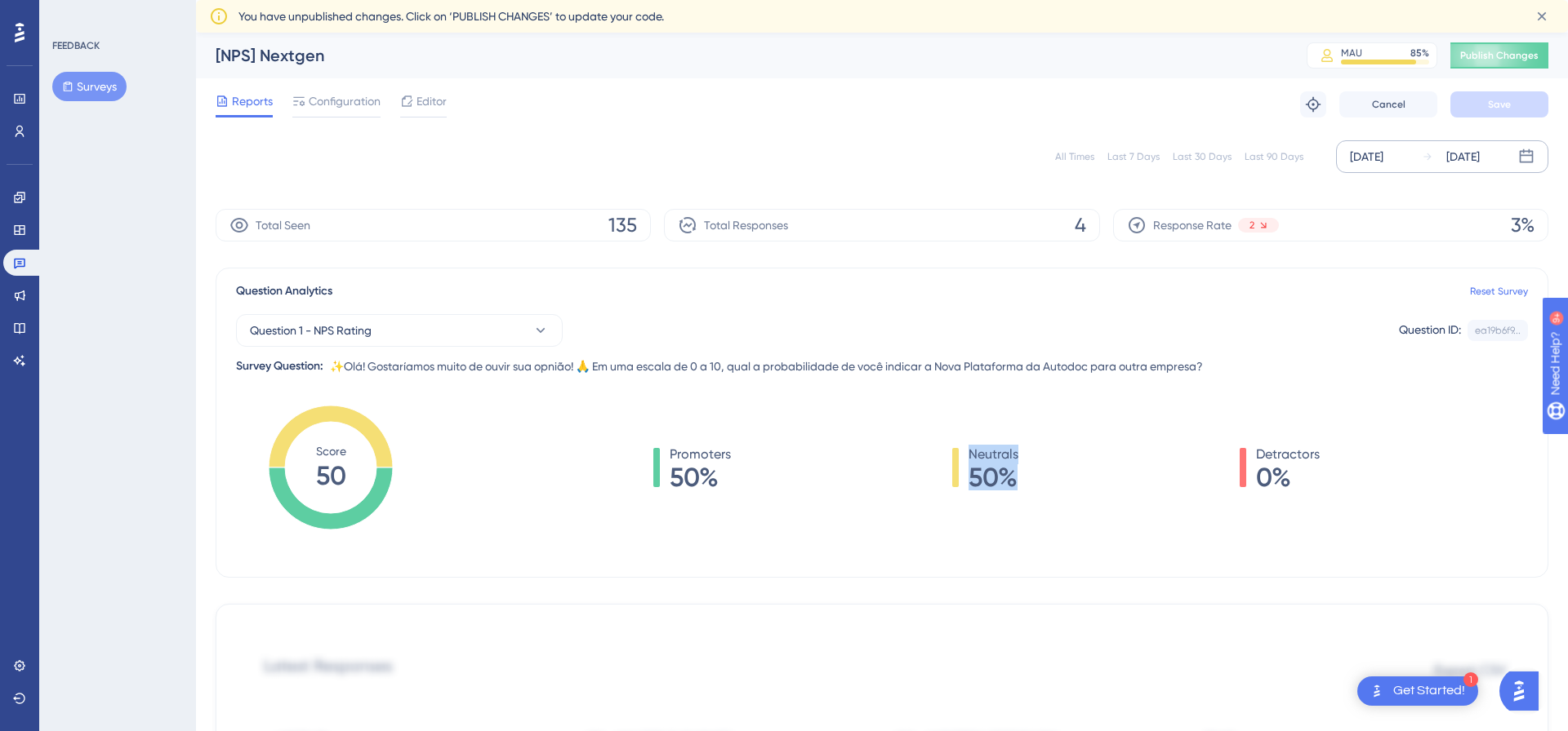
click at [722, 458] on span "Promoters" at bounding box center [700, 455] width 61 height 20
click at [730, 510] on div "Promoters 50% Neutrals 50% Detractors 0%" at bounding box center [986, 483] width 1083 height 163
click at [1387, 102] on span "Cancel" at bounding box center [1388, 104] width 33 height 14
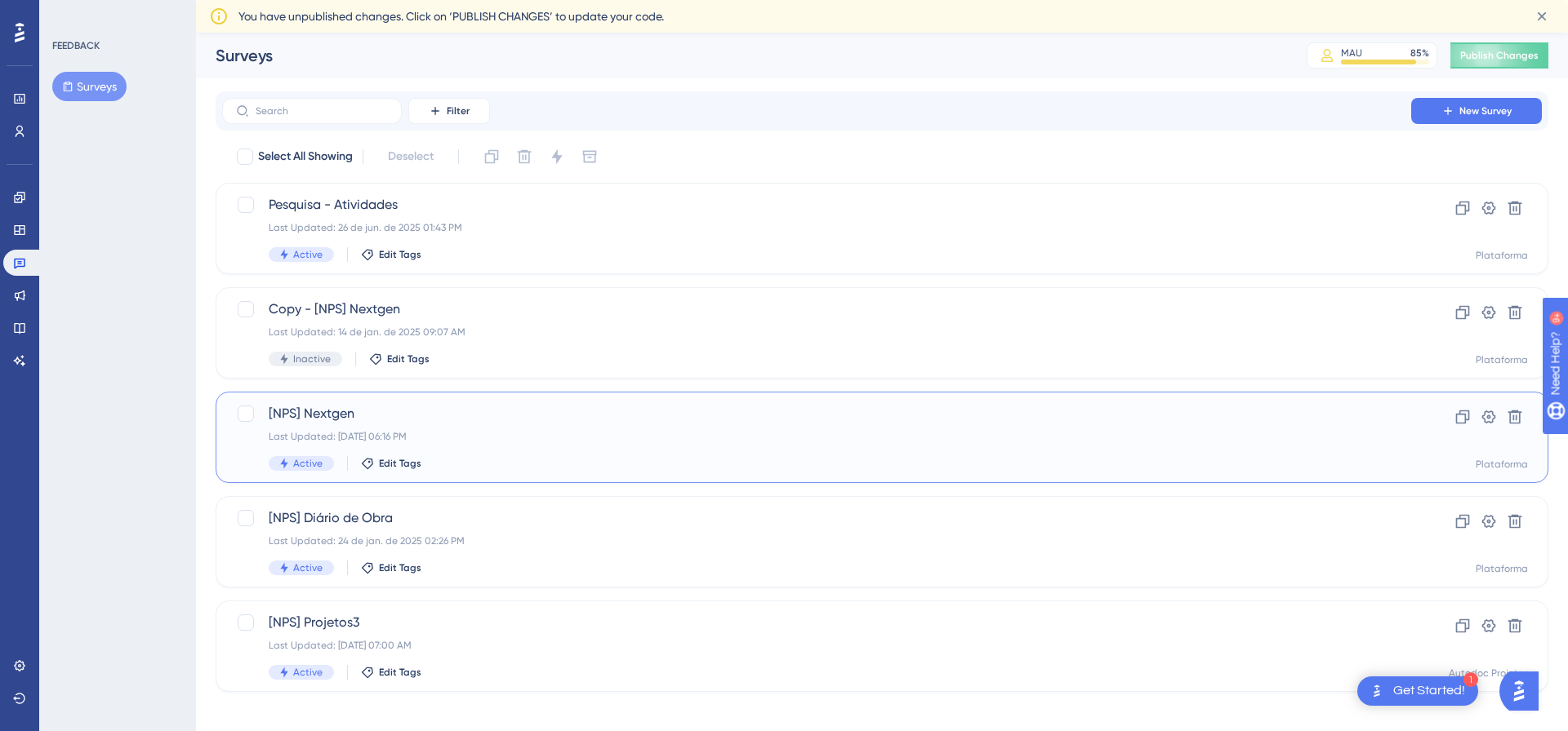
click at [556, 410] on span "[NPS] Nextgen" at bounding box center [816, 414] width 1096 height 20
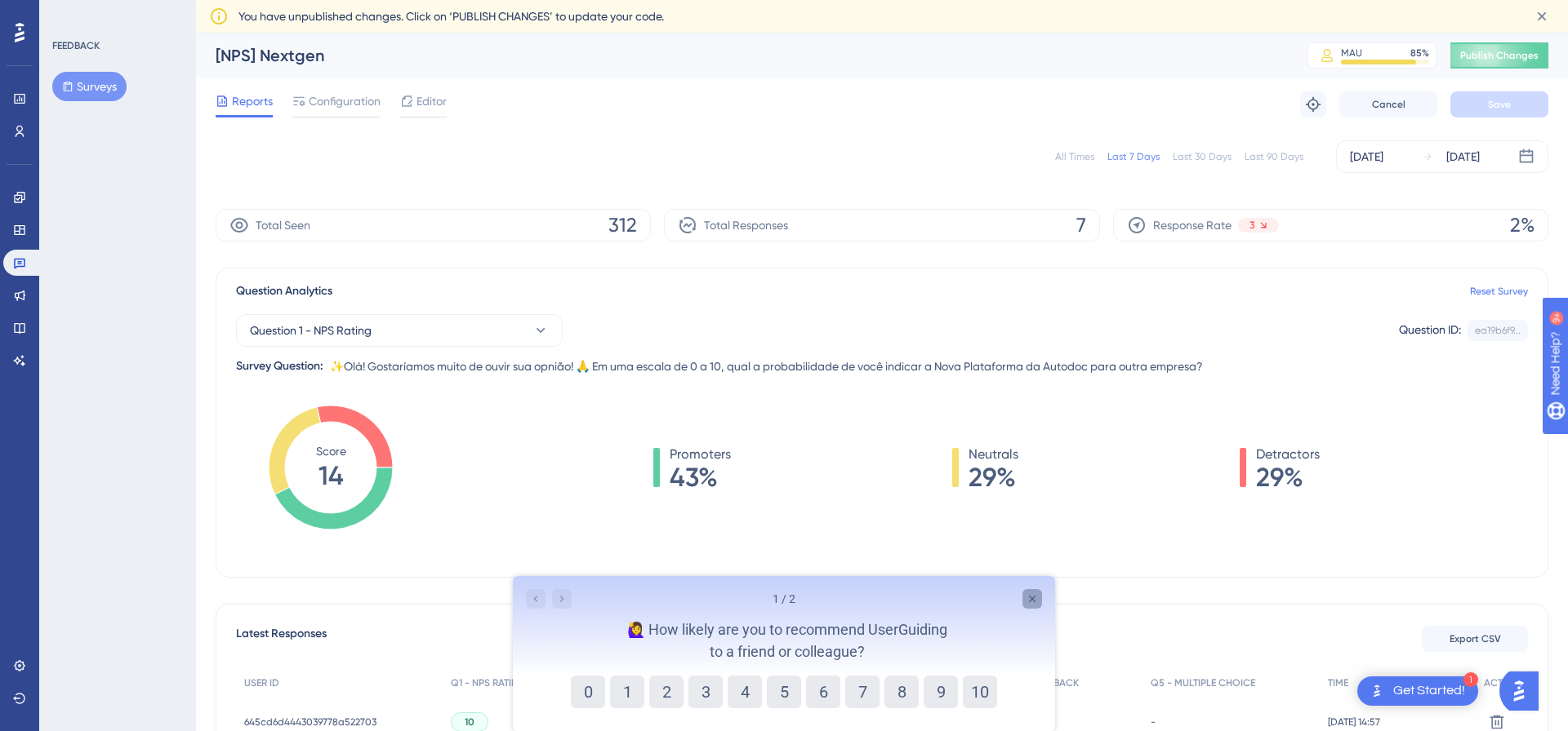
click at [1027, 598] on icon "Close survey" at bounding box center [1032, 599] width 14 height 14
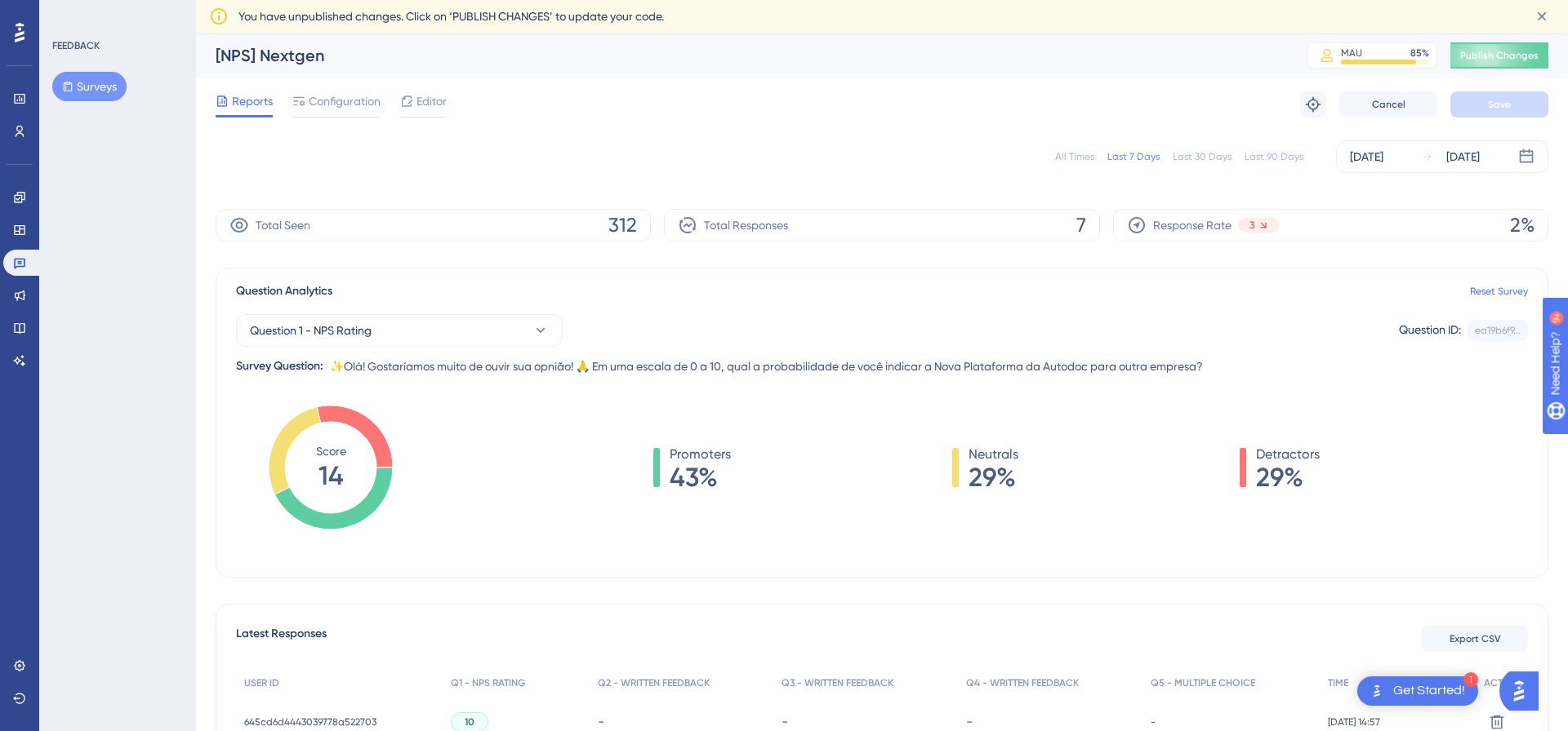
click at [472, 16] on span "You have unpublished changes. Click on ‘PUBLISH CHANGES’ to update your code." at bounding box center [451, 16] width 425 height 20
